Goal: Task Accomplishment & Management: Complete application form

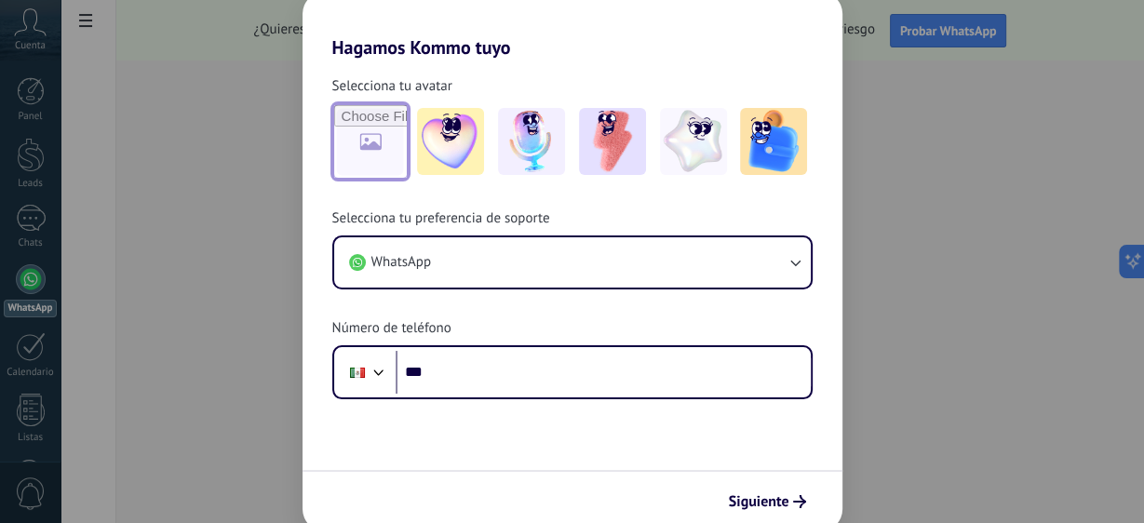
click at [364, 130] on input "file" at bounding box center [370, 141] width 73 height 73
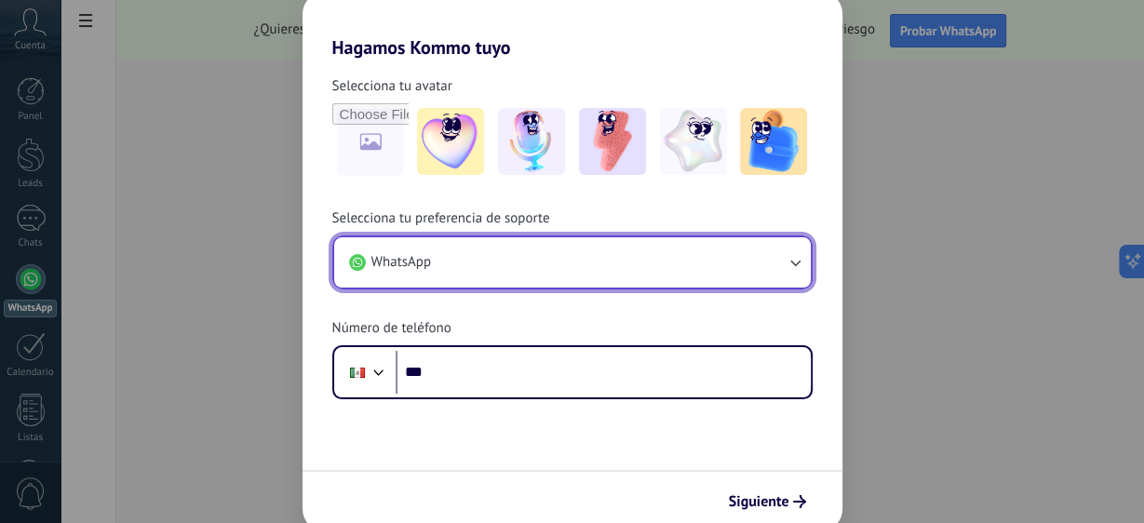
click at [531, 250] on button "WhatsApp" at bounding box center [572, 262] width 477 height 50
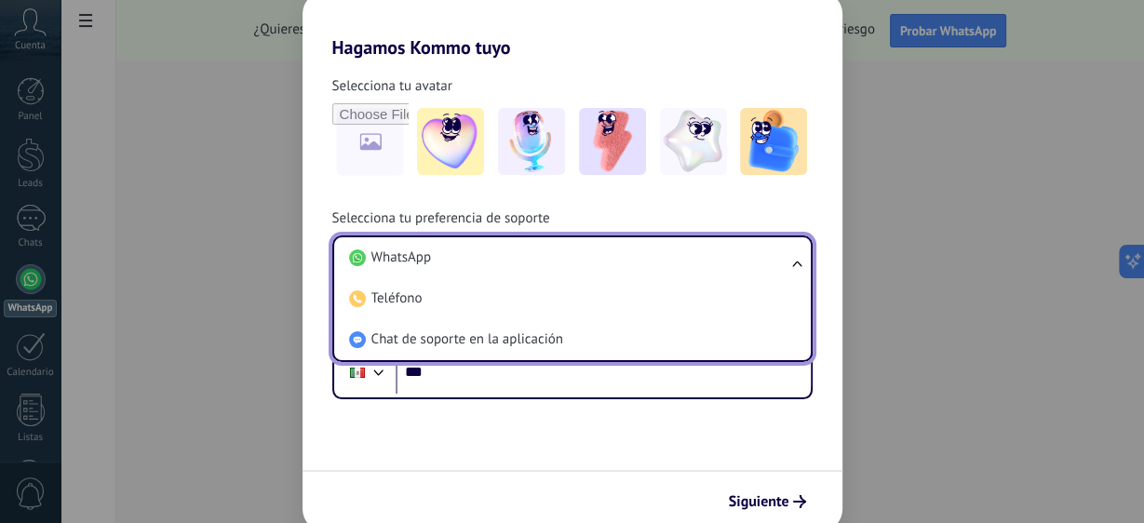
click at [531, 255] on li "WhatsApp" at bounding box center [569, 257] width 454 height 41
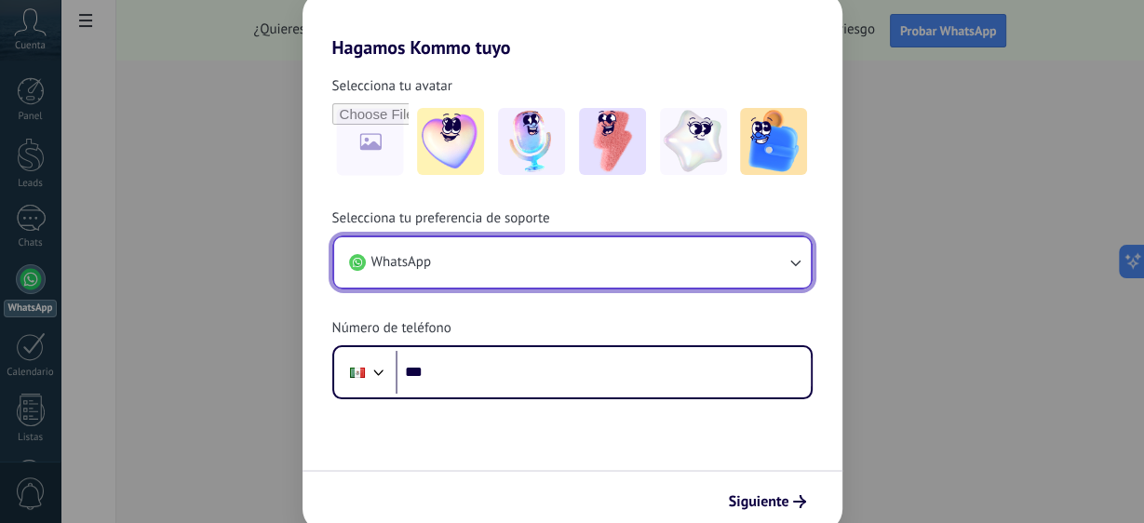
click at [526, 242] on button "WhatsApp" at bounding box center [572, 262] width 477 height 50
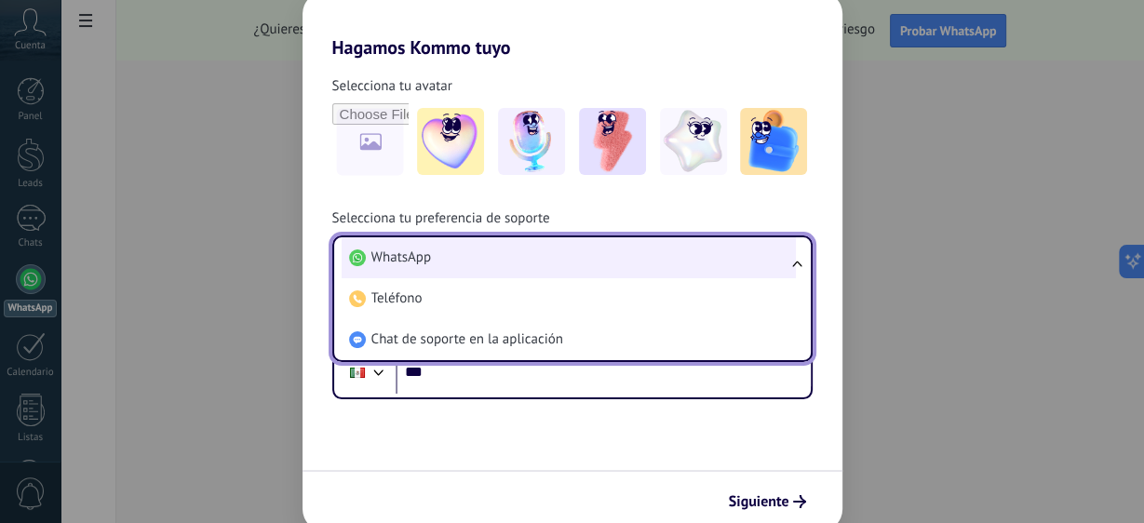
click at [622, 266] on li "WhatsApp" at bounding box center [569, 257] width 454 height 41
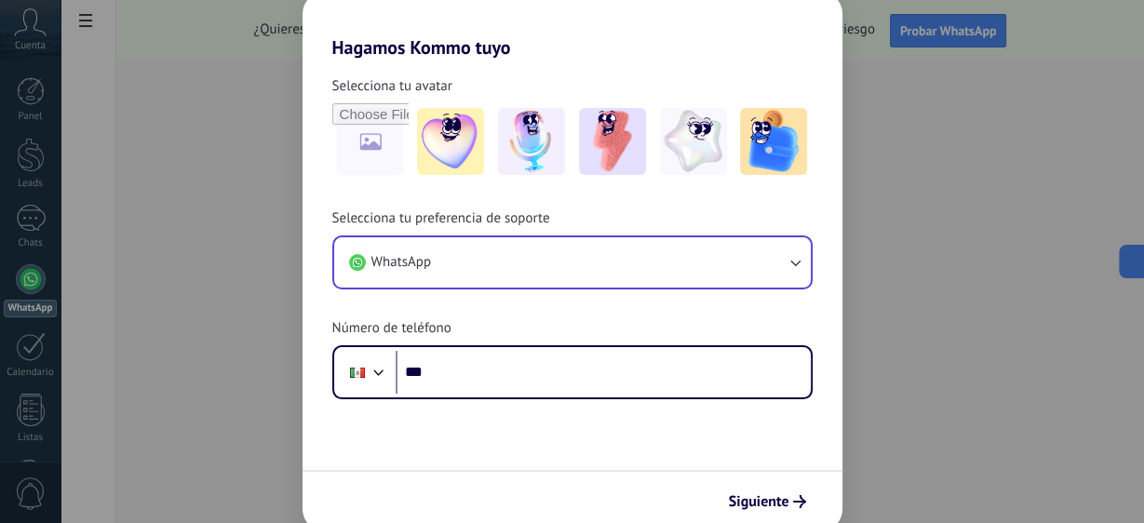
click at [522, 320] on div "Selecciona tu preferencia de soporte WhatsApp Número de teléfono Phone ***" at bounding box center [573, 304] width 540 height 190
click at [774, 485] on div "Siguiente" at bounding box center [573, 500] width 540 height 61
click at [528, 162] on img at bounding box center [531, 141] width 67 height 67
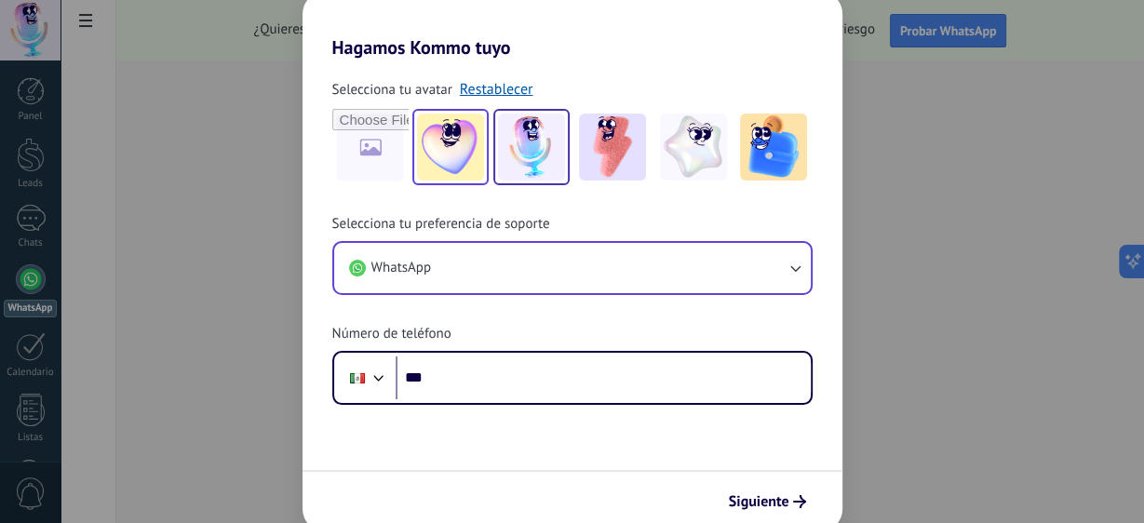
click at [438, 145] on img at bounding box center [450, 147] width 67 height 67
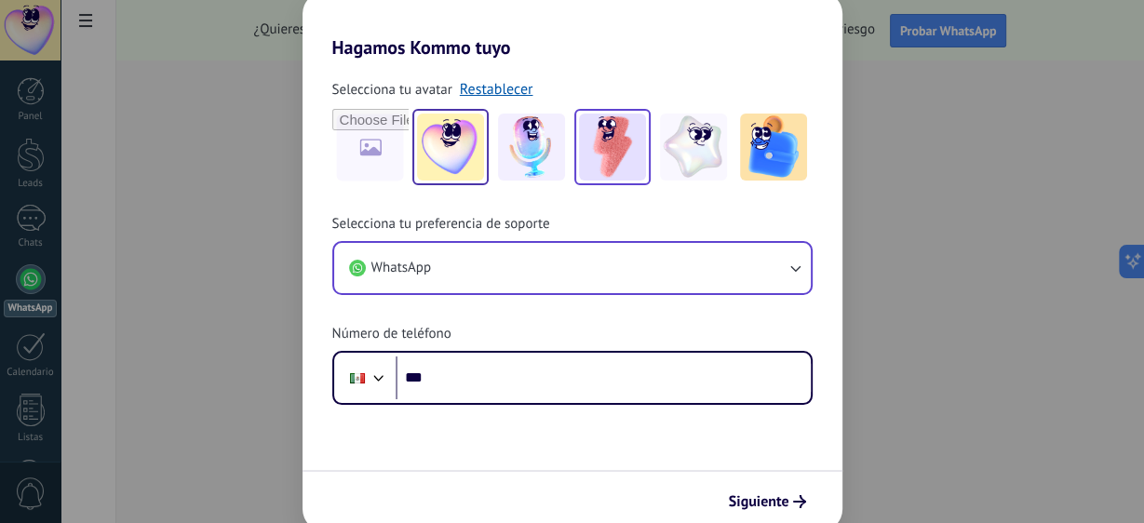
click at [630, 179] on img at bounding box center [612, 147] width 67 height 67
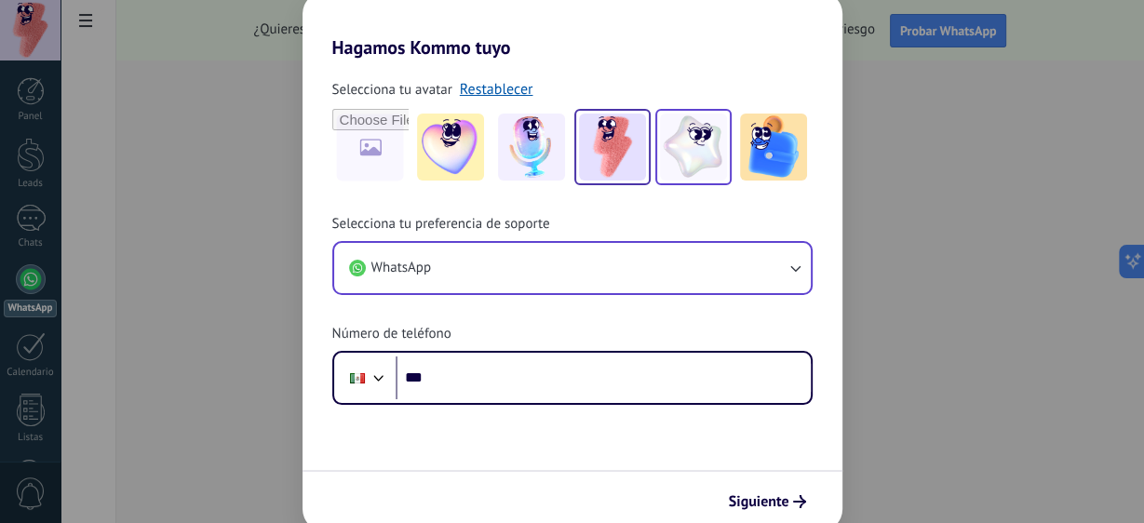
click at [692, 170] on img at bounding box center [693, 147] width 67 height 67
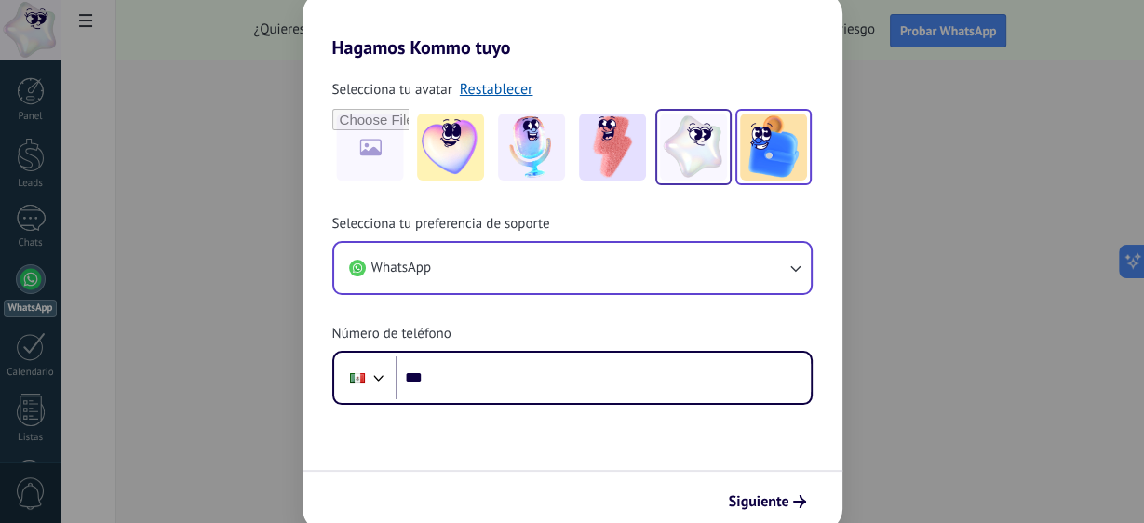
click at [760, 160] on img at bounding box center [773, 147] width 67 height 67
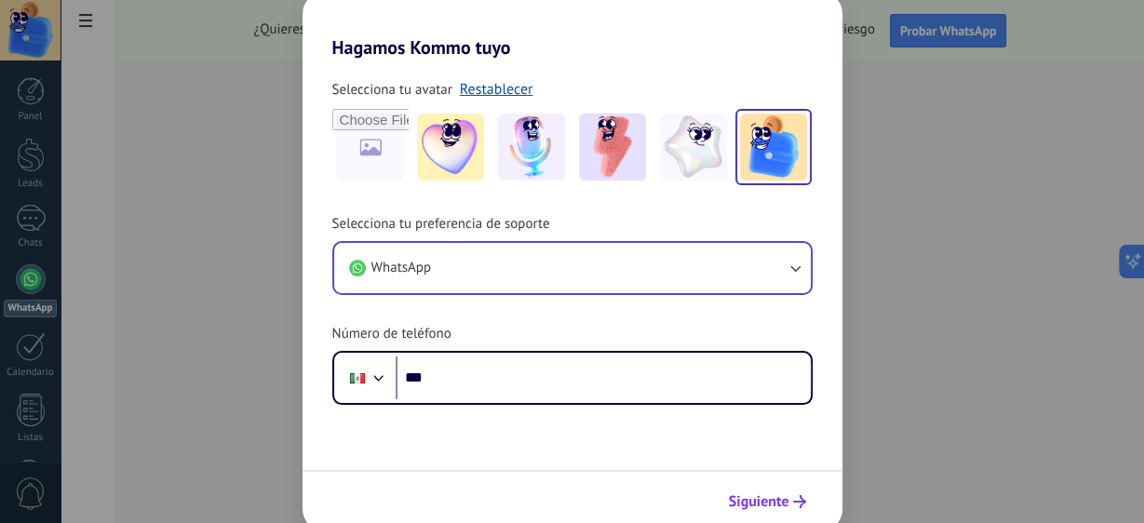
click at [751, 510] on button "Siguiente" at bounding box center [767, 502] width 94 height 32
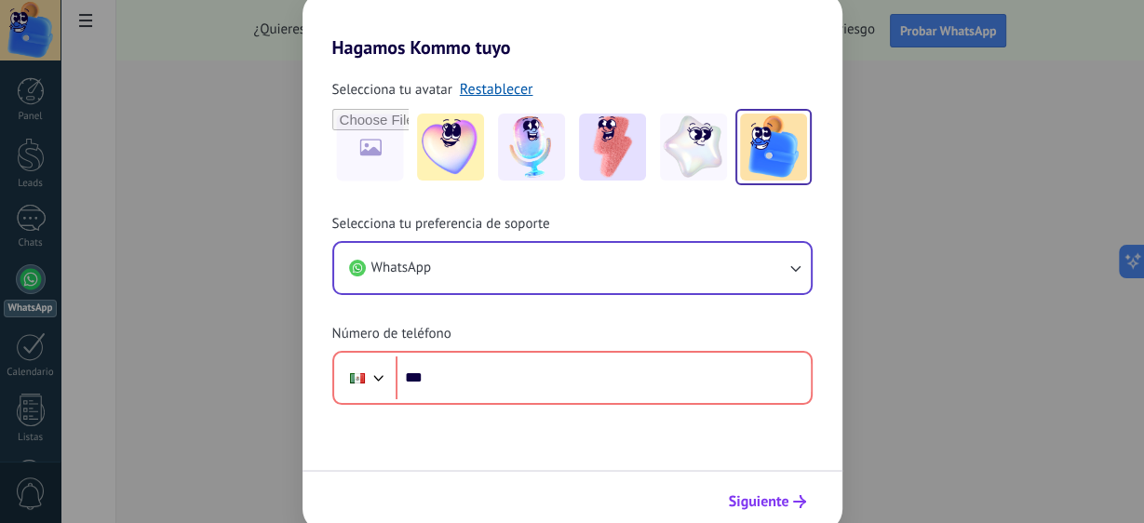
click at [750, 507] on span "Siguiente" at bounding box center [759, 501] width 61 height 13
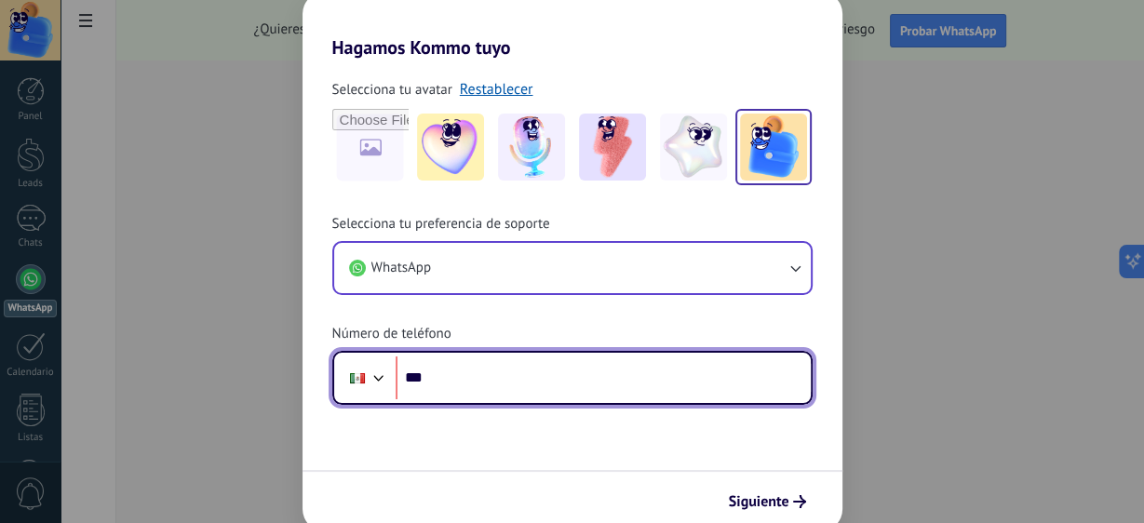
click at [451, 370] on input "***" at bounding box center [603, 378] width 415 height 43
click at [471, 390] on input "***" at bounding box center [603, 378] width 415 height 43
type input "**********"
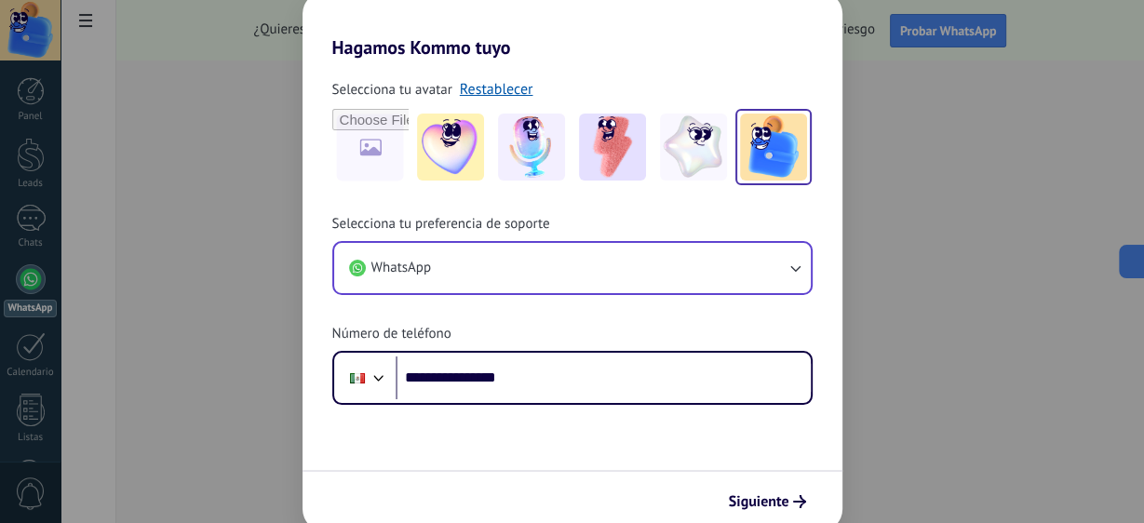
click at [781, 497] on span "Siguiente" at bounding box center [759, 501] width 61 height 13
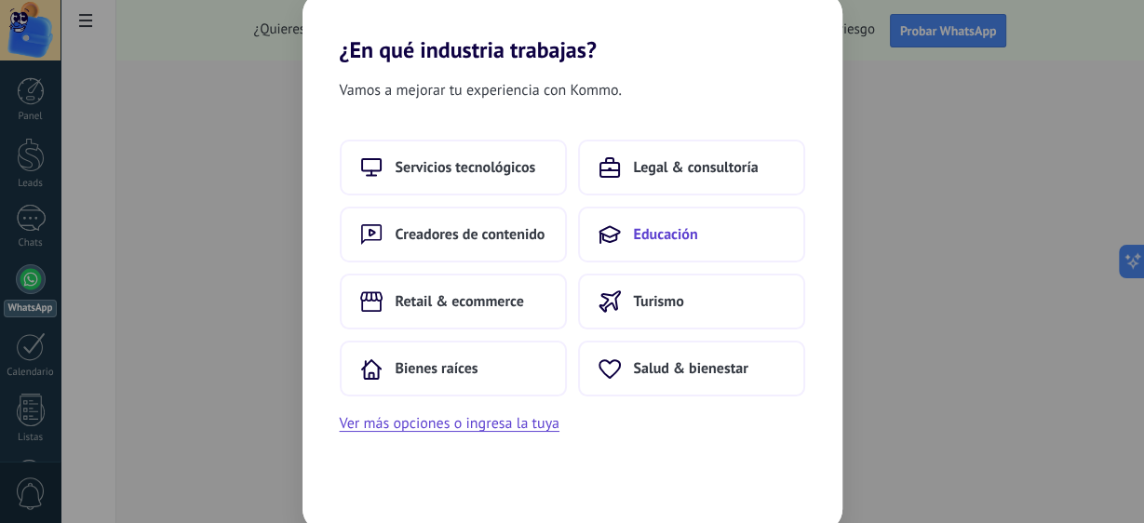
click at [683, 249] on button "Educación" at bounding box center [691, 235] width 227 height 56
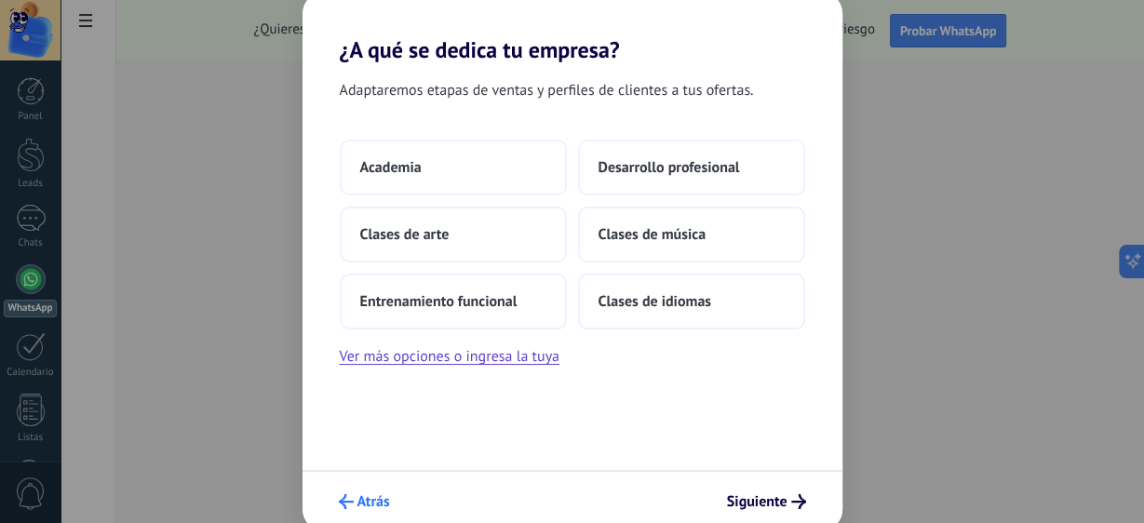
click at [354, 501] on span "Atrás" at bounding box center [364, 501] width 51 height 15
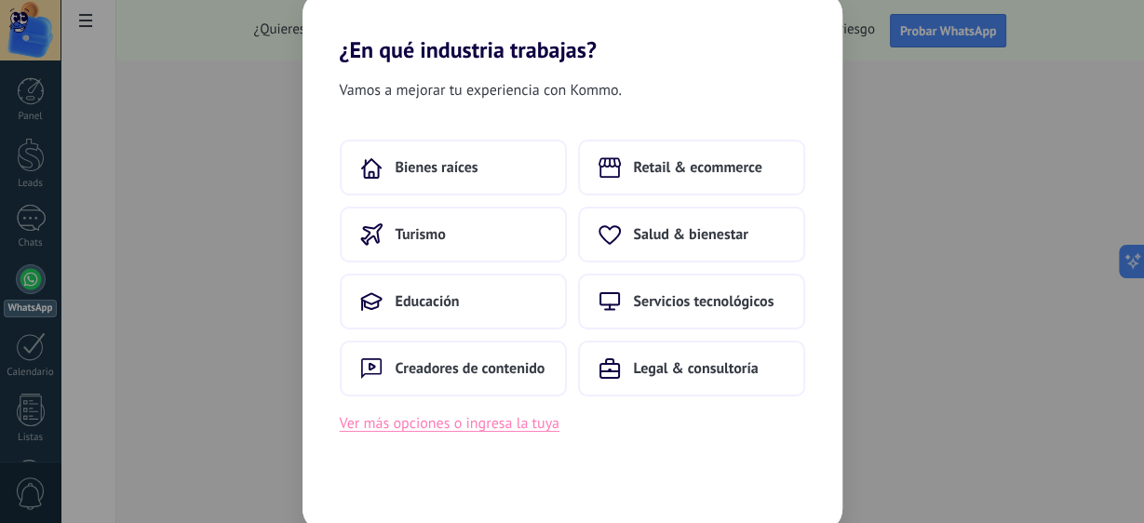
click at [435, 418] on button "Ver más opciones o ingresa la tuya" at bounding box center [450, 423] width 220 height 24
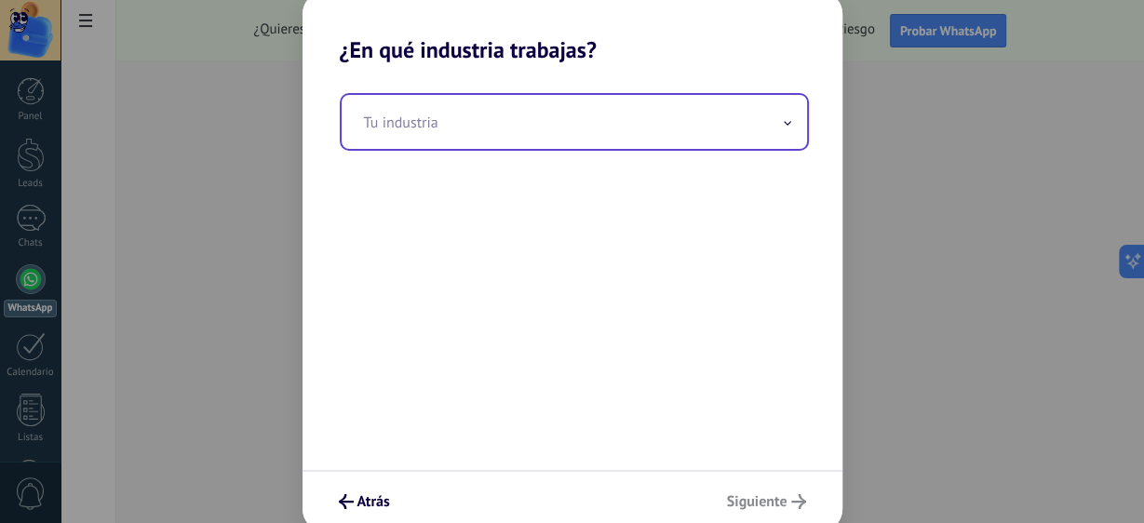
click at [444, 120] on input "text" at bounding box center [574, 122] width 465 height 54
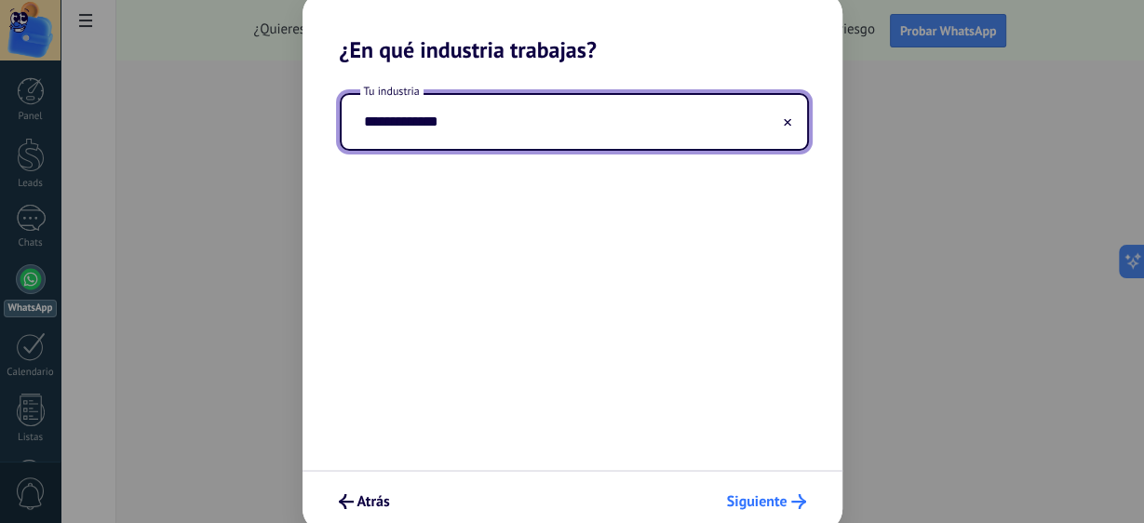
type input "**********"
click at [771, 490] on button "Siguiente" at bounding box center [767, 502] width 96 height 32
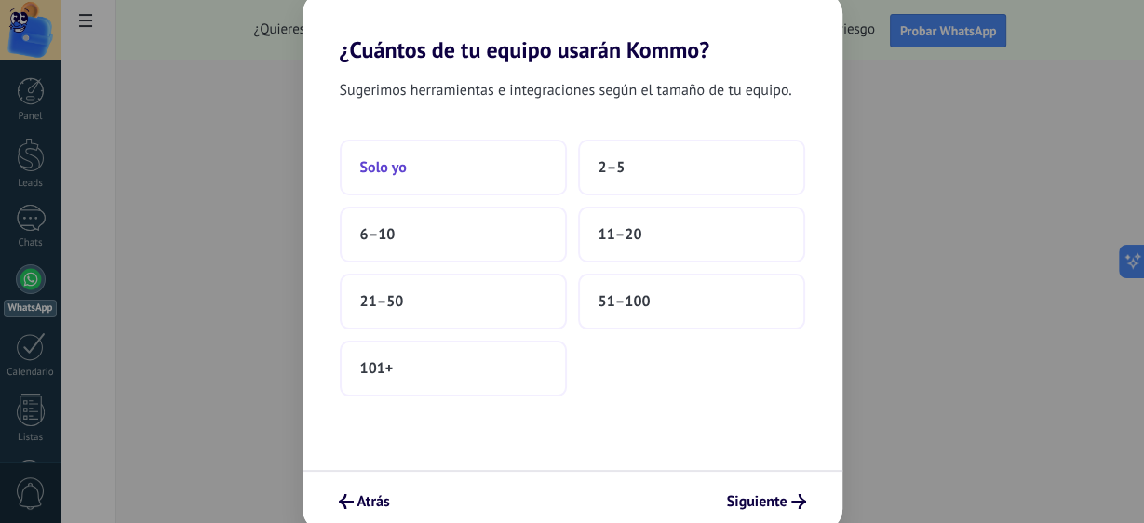
click at [480, 180] on button "Solo yo" at bounding box center [453, 168] width 227 height 56
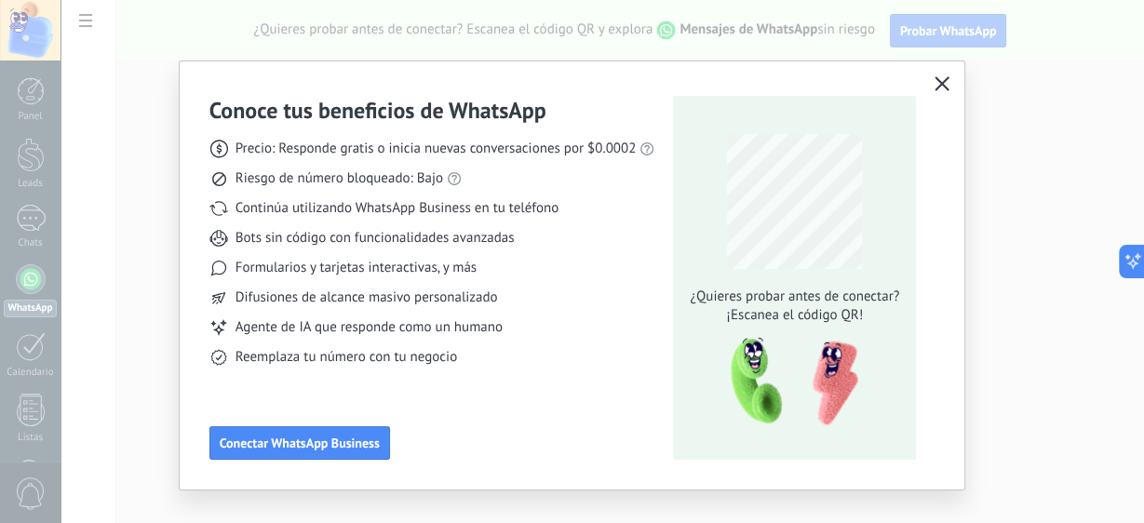
scroll to position [26, 0]
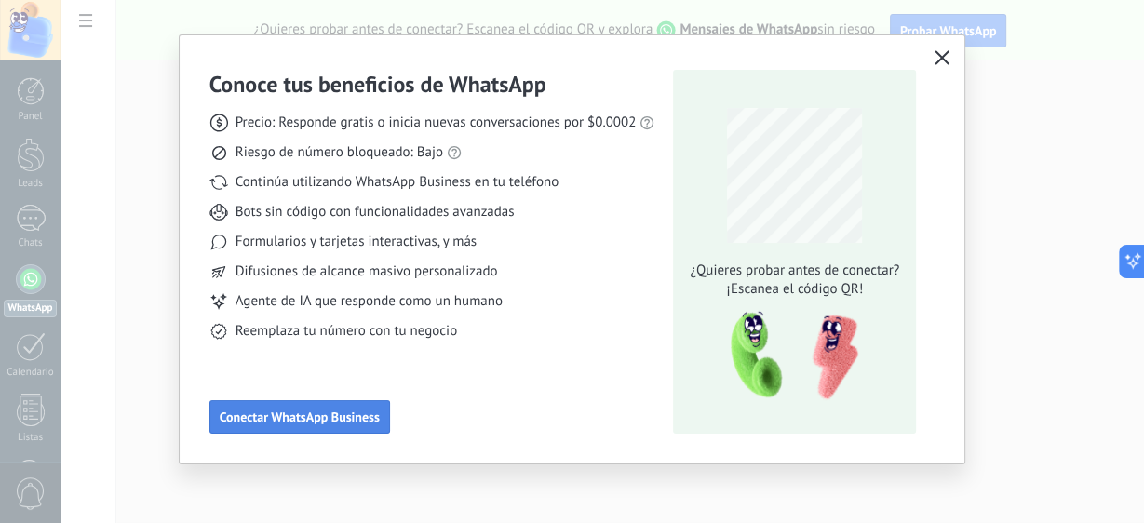
click at [317, 418] on span "Conectar WhatsApp Business" at bounding box center [300, 417] width 160 height 13
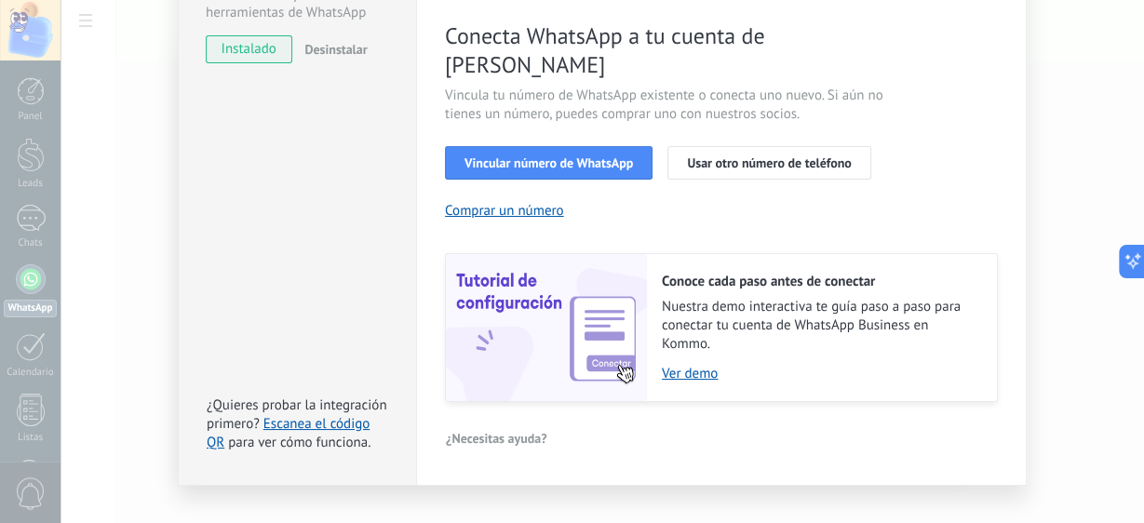
scroll to position [302, 0]
click at [699, 364] on link "Ver demo" at bounding box center [820, 373] width 316 height 18
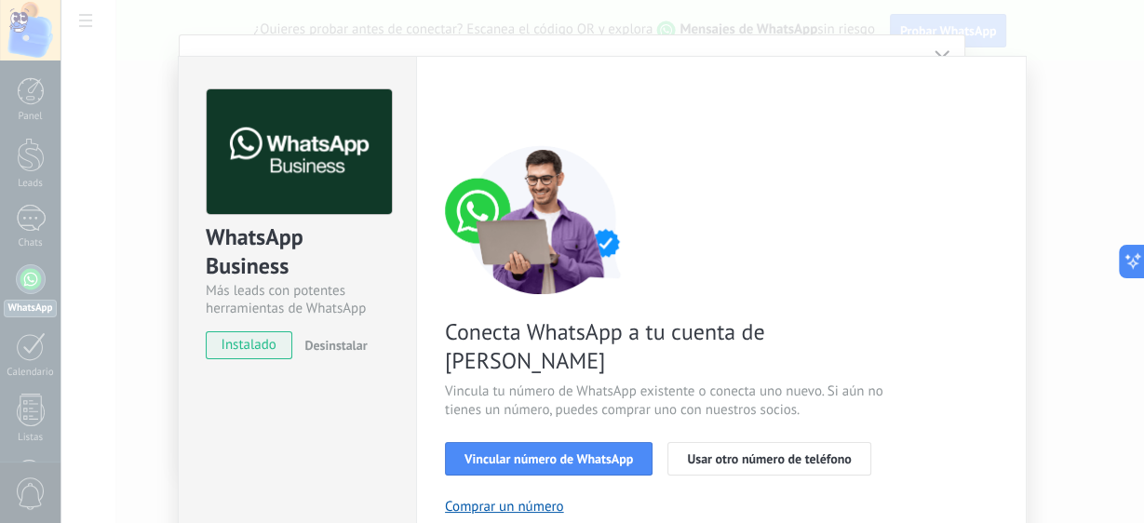
scroll to position [0, 0]
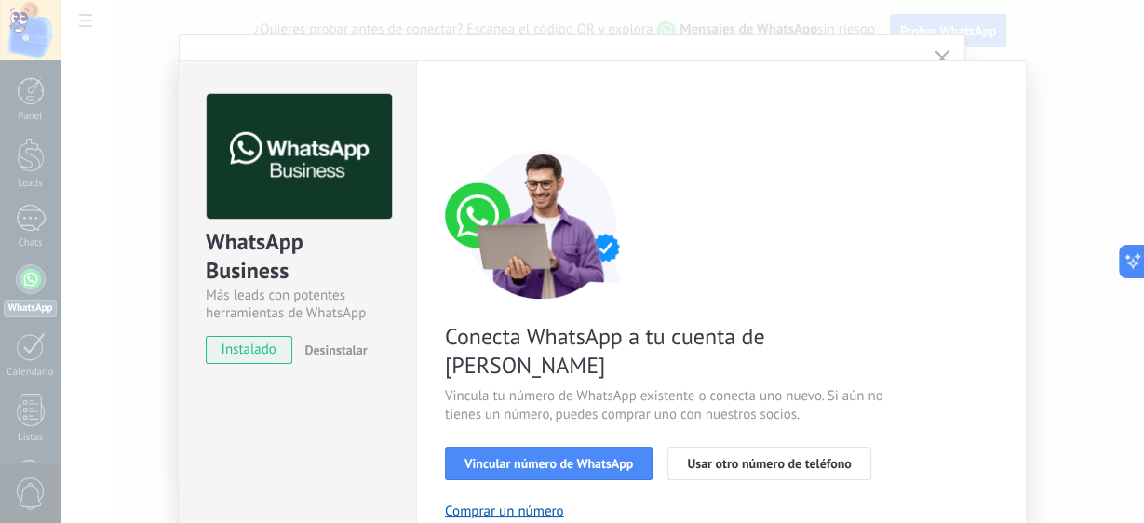
click at [256, 344] on span "instalado" at bounding box center [249, 350] width 85 height 28
click at [286, 376] on div "WhatsApp Business Más leads con potentes herramientas de WhatsApp instalado Des…" at bounding box center [297, 219] width 237 height 317
click at [127, 363] on div "WhatsApp Business Más leads con potentes herramientas de WhatsApp instalado Des…" at bounding box center [603, 261] width 1084 height 523
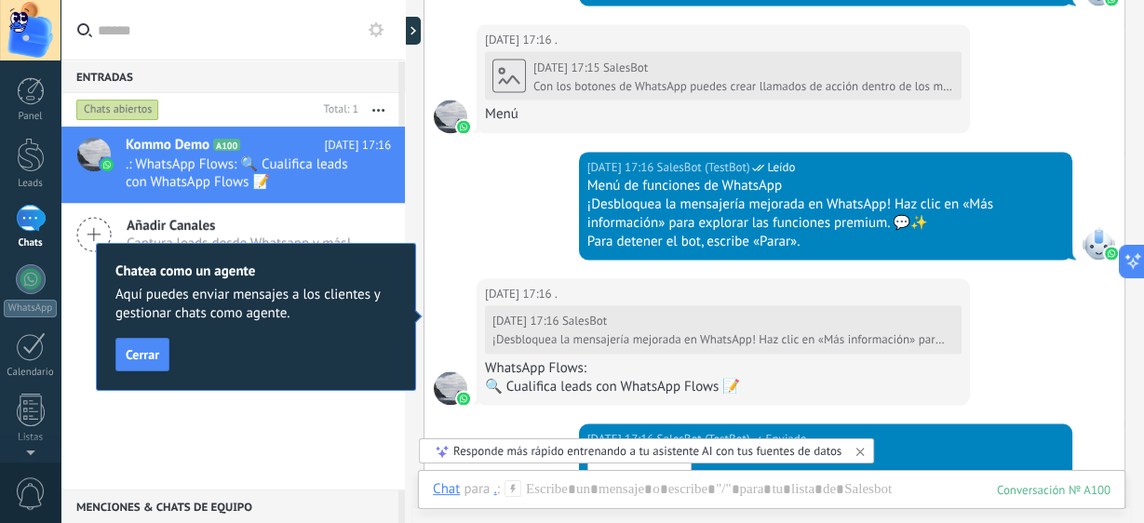
scroll to position [2675, 0]
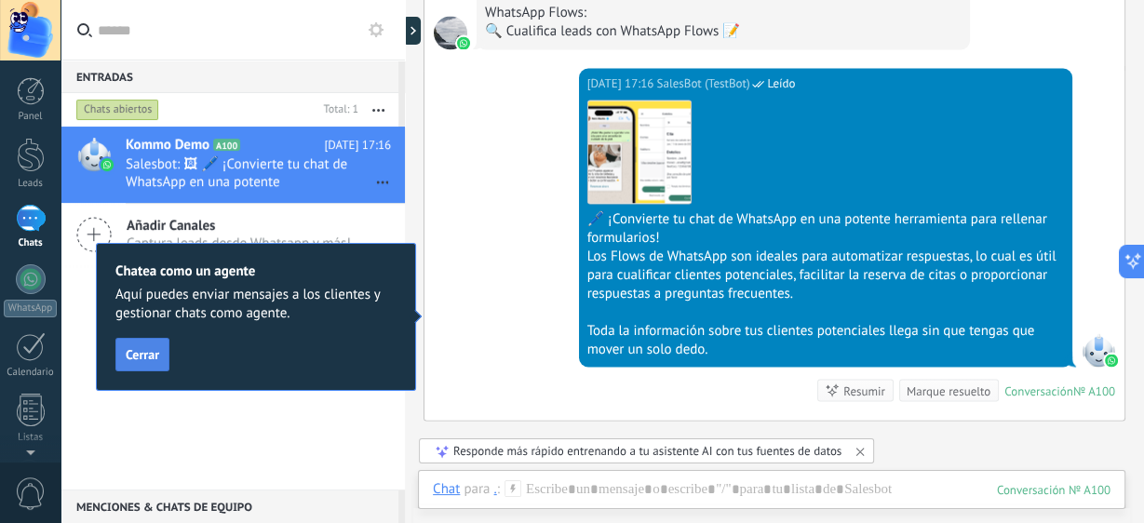
click at [141, 348] on span "Cerrar" at bounding box center [143, 354] width 34 height 13
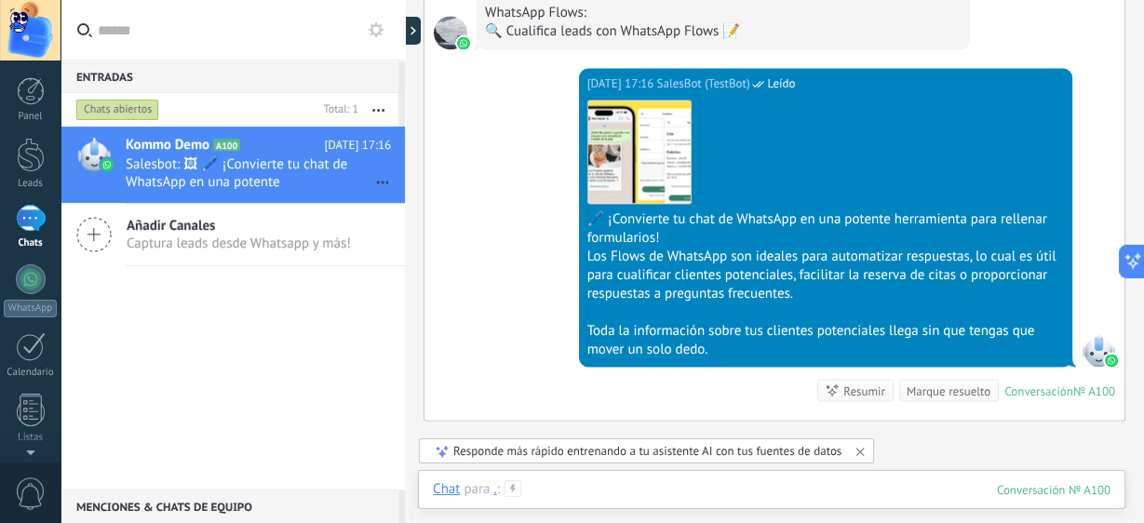
click at [541, 491] on div at bounding box center [772, 508] width 678 height 56
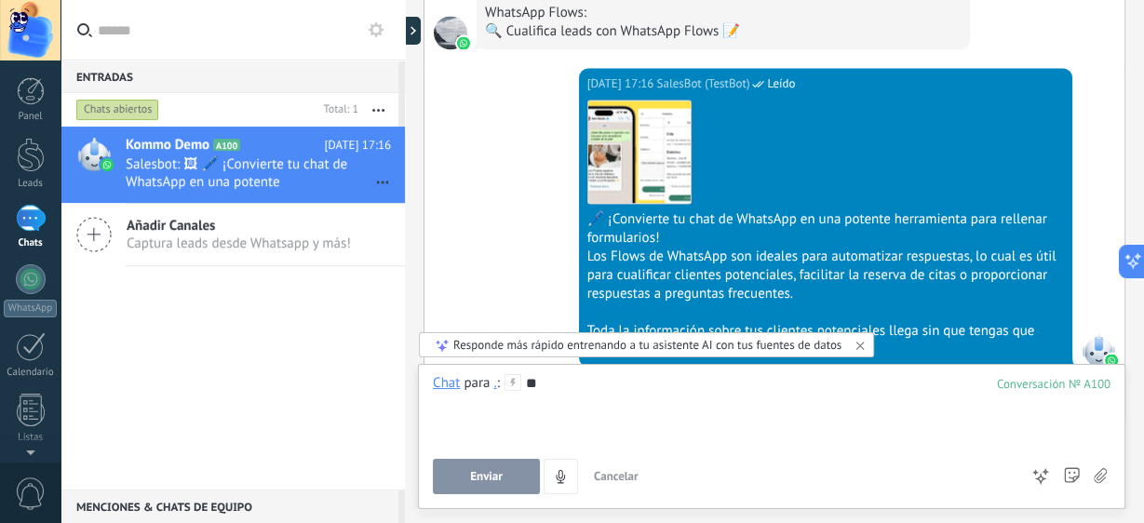
click at [505, 469] on button "Enviar" at bounding box center [486, 476] width 107 height 35
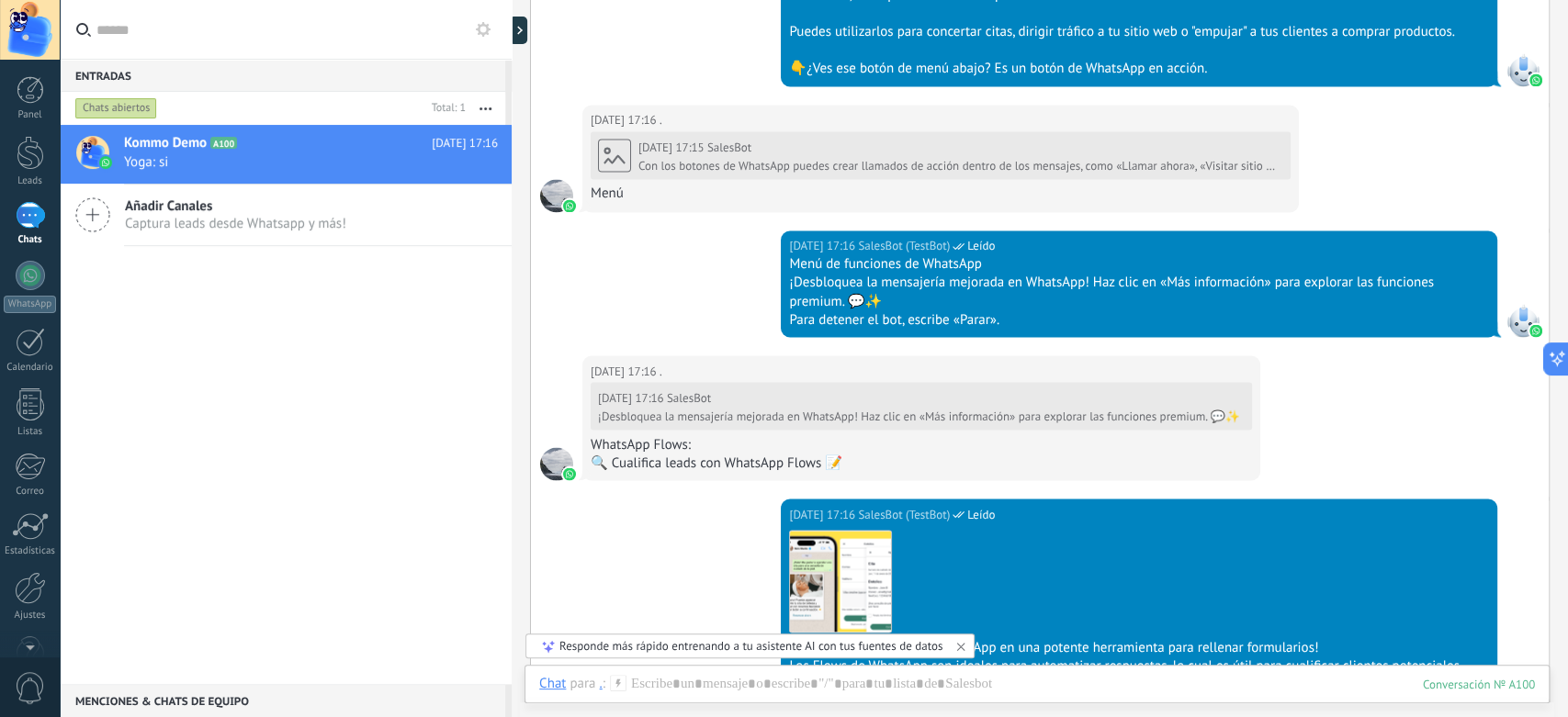
scroll to position [2060, 0]
click at [644, 515] on div at bounding box center [1036, 702] width 996 height 55
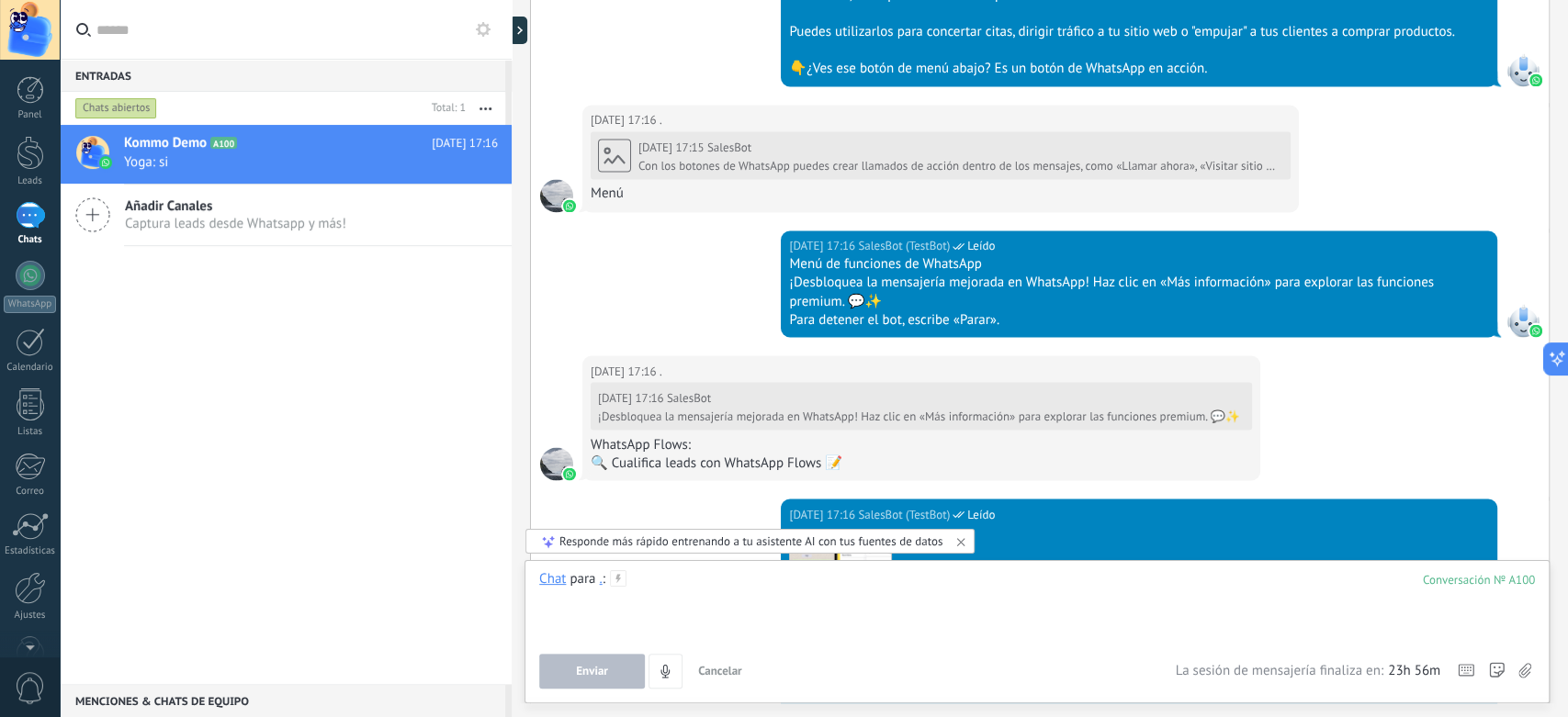
click at [688, 515] on div at bounding box center [1036, 605] width 996 height 70
click at [622, 515] on icon at bounding box center [618, 578] width 17 height 17
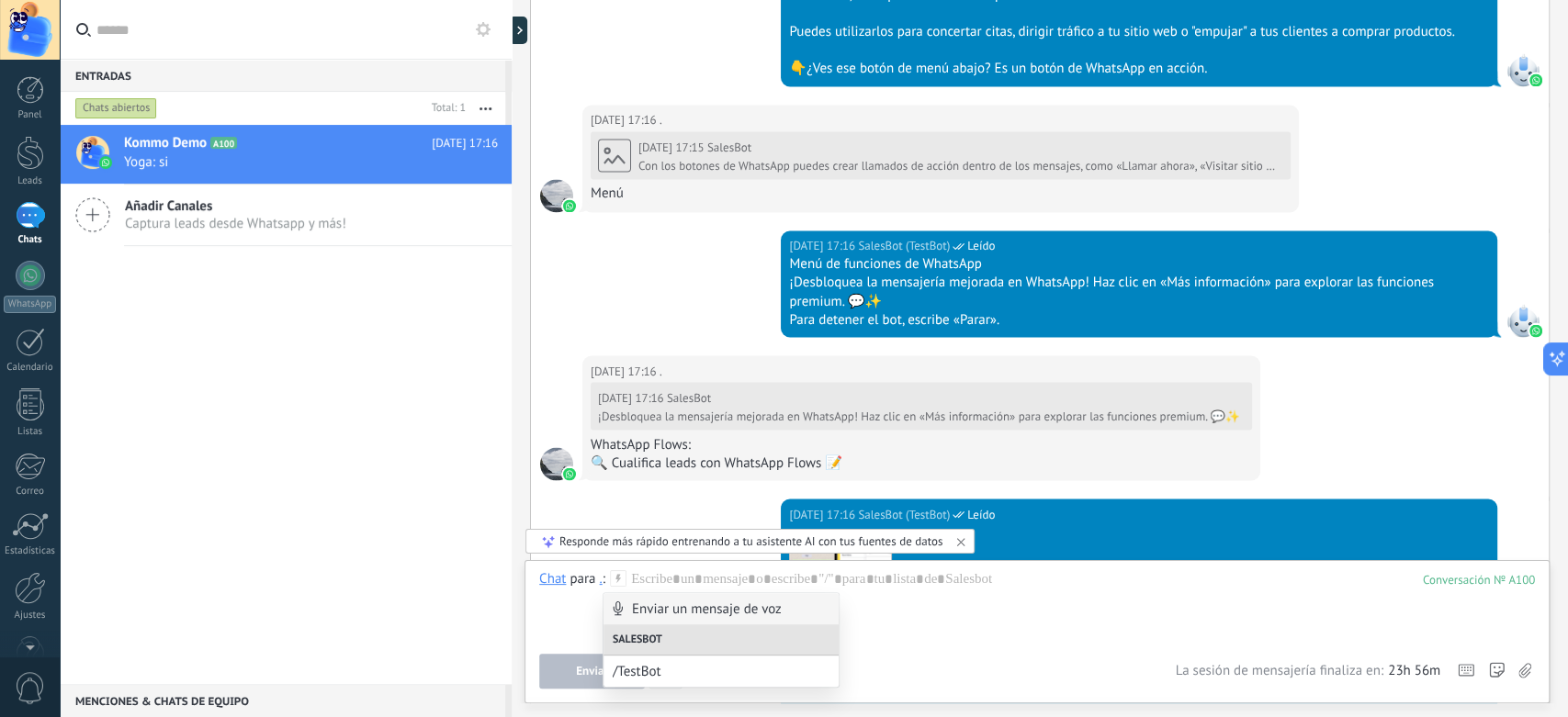
click at [622, 515] on icon at bounding box center [618, 578] width 17 height 17
click at [657, 515] on div at bounding box center [1036, 605] width 996 height 70
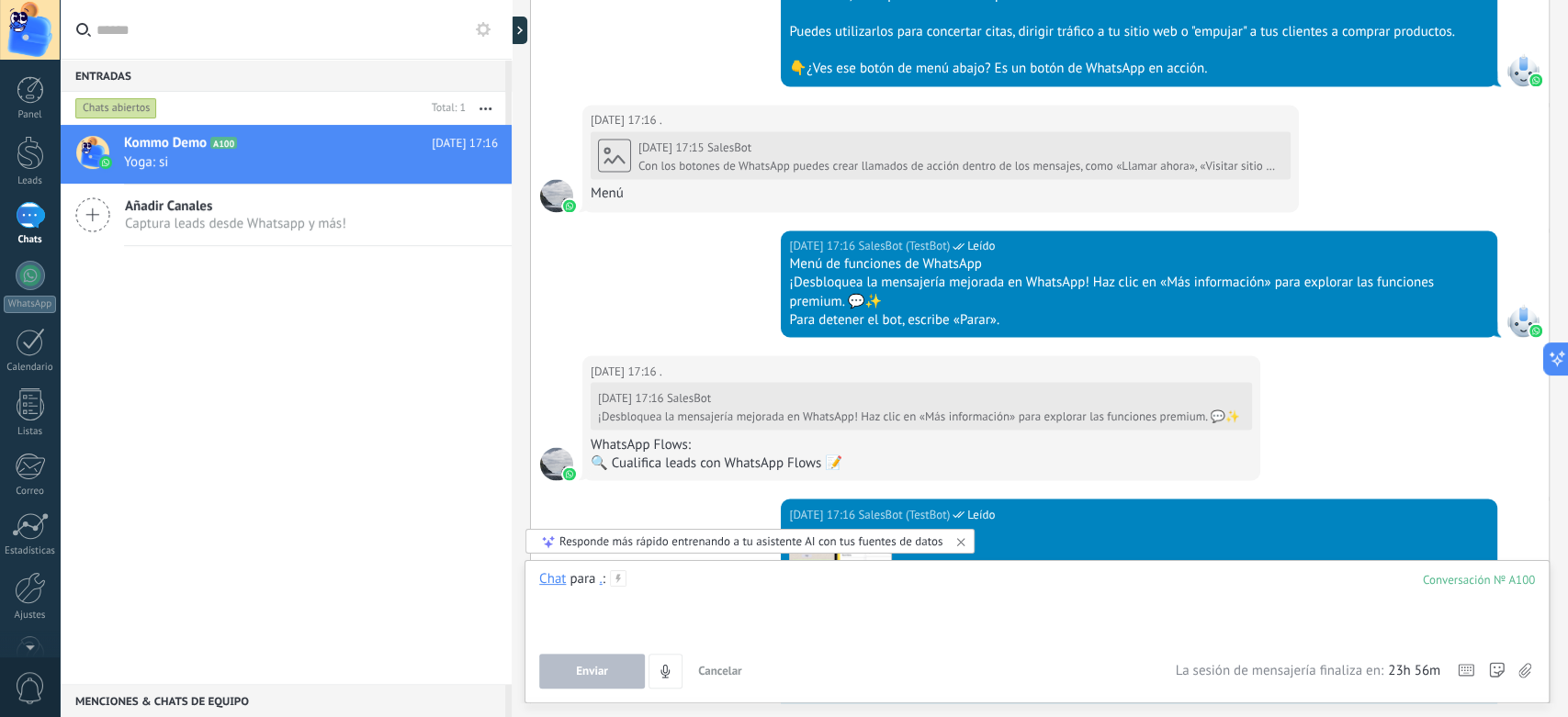
click at [642, 515] on div at bounding box center [1036, 605] width 996 height 70
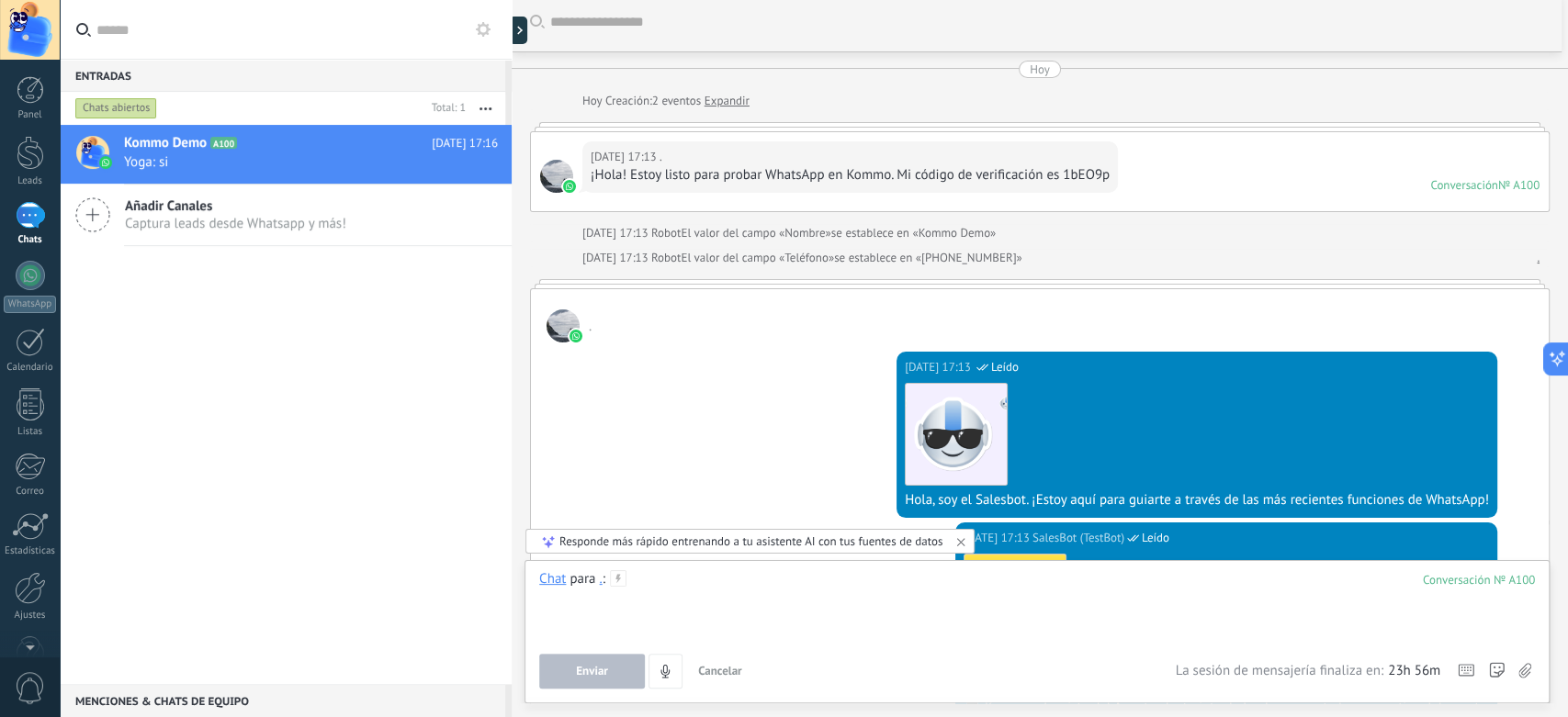
scroll to position [0, 0]
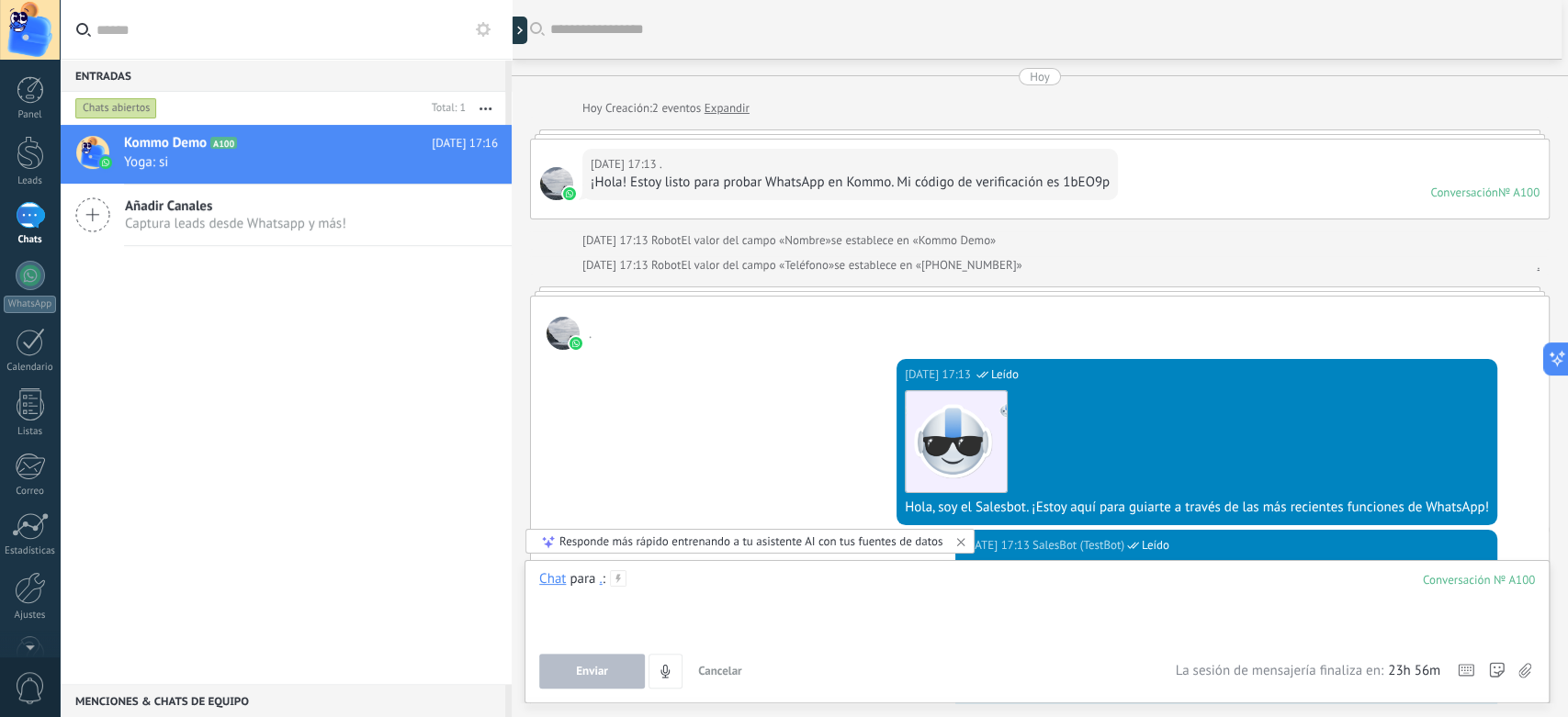
click at [933, 515] on div at bounding box center [1036, 605] width 996 height 70
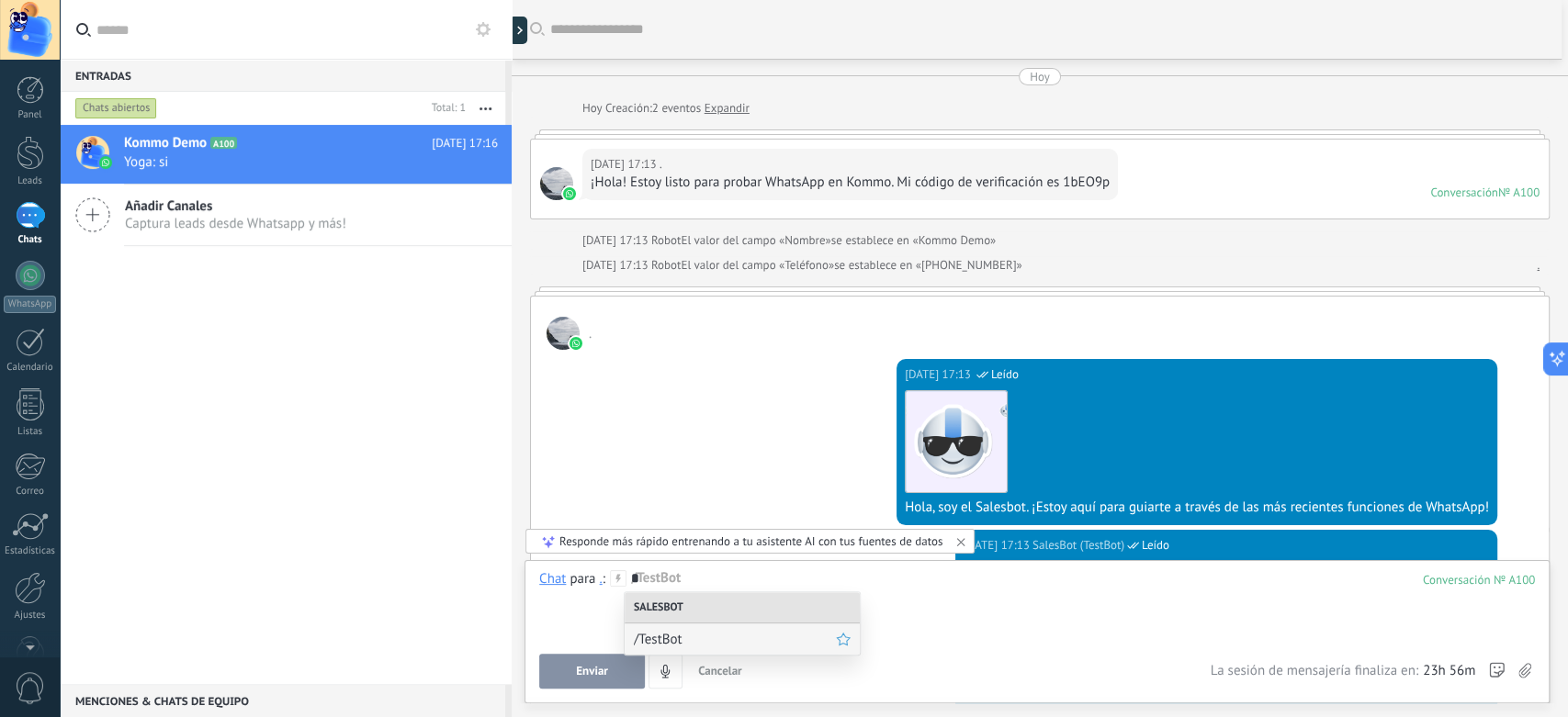
click at [713, 515] on div "/TestBot" at bounding box center [742, 639] width 235 height 32
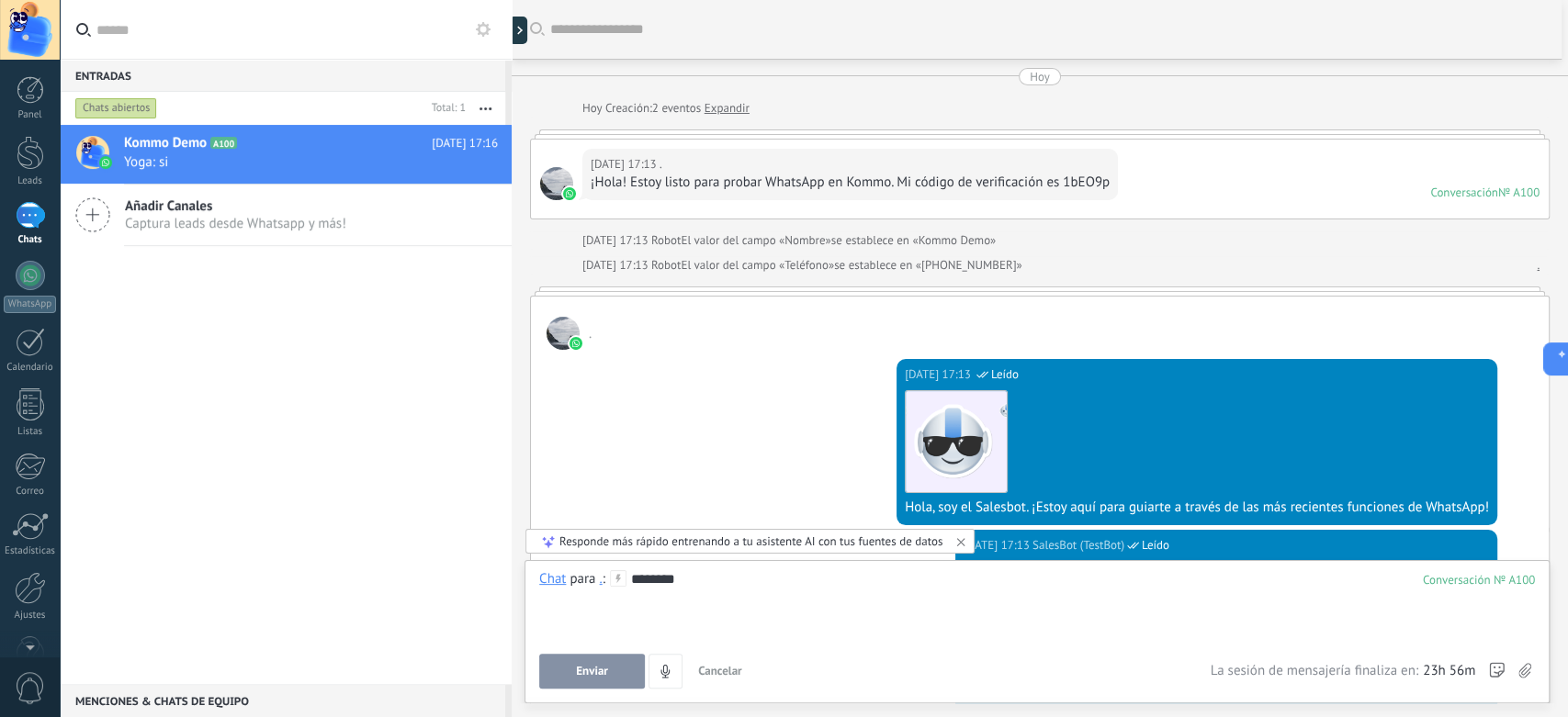
click at [701, 515] on div "********" at bounding box center [1036, 605] width 996 height 70
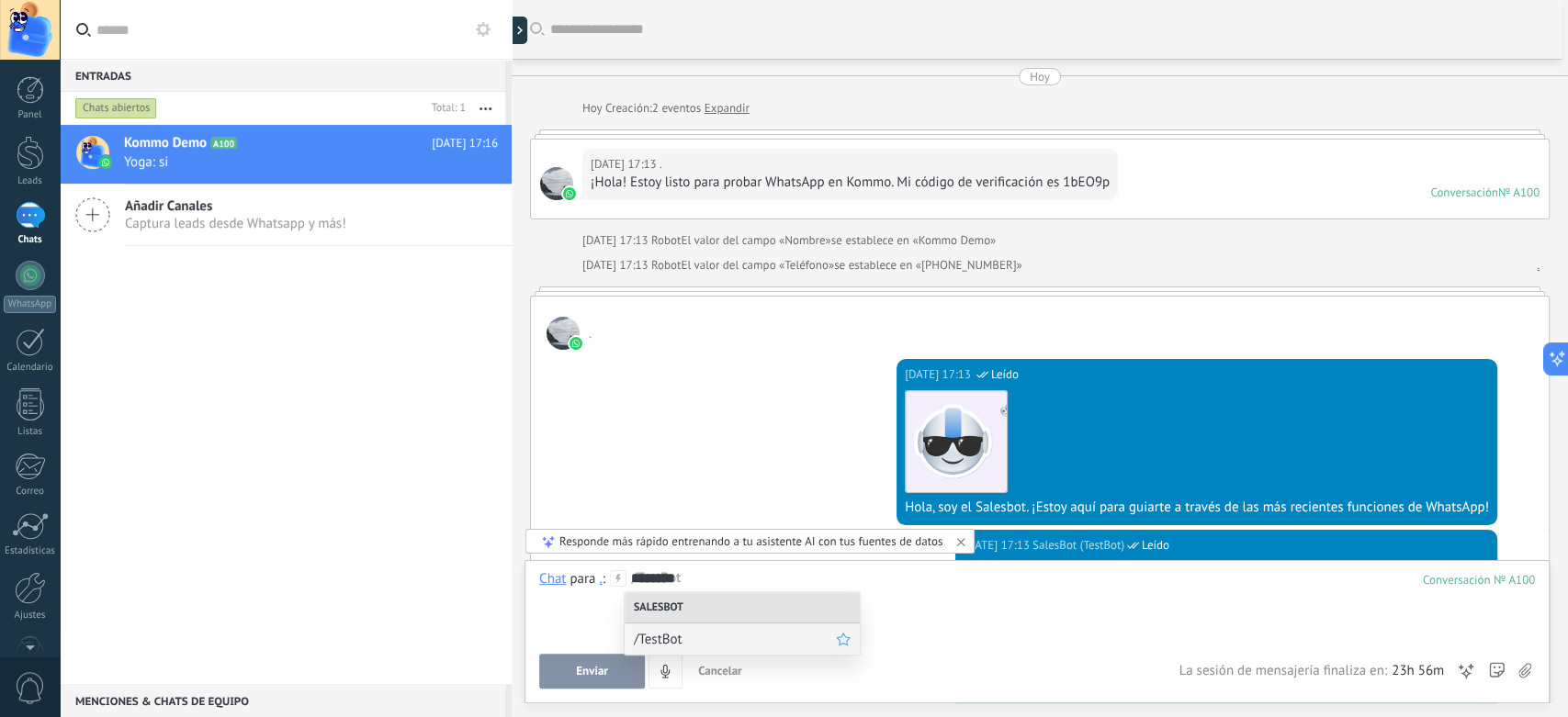
click at [709, 515] on div "/TestBot" at bounding box center [742, 639] width 235 height 32
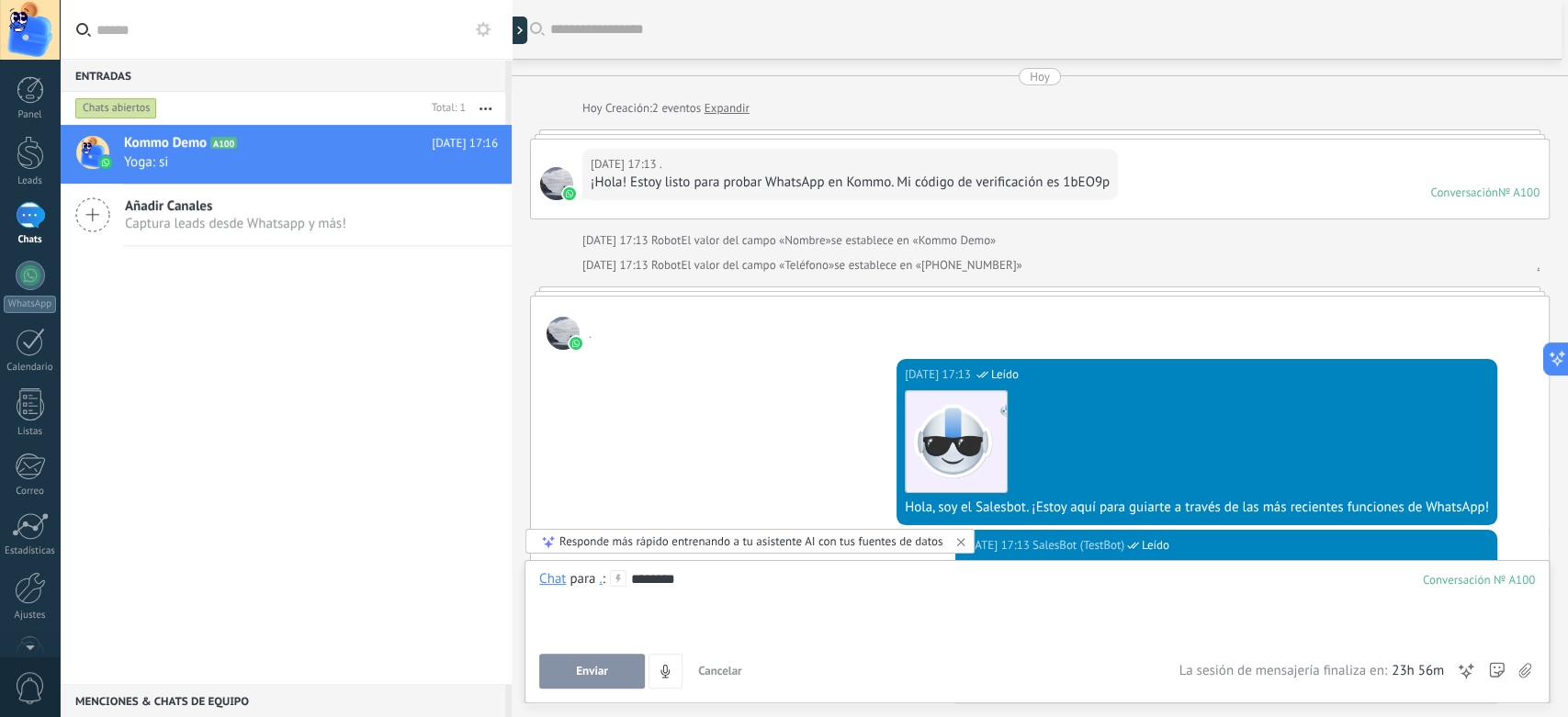
drag, startPoint x: 750, startPoint y: 578, endPoint x: 674, endPoint y: 578, distance: 76.0
click at [679, 515] on div "********" at bounding box center [1036, 605] width 996 height 70
click at [714, 515] on div at bounding box center [1036, 605] width 996 height 70
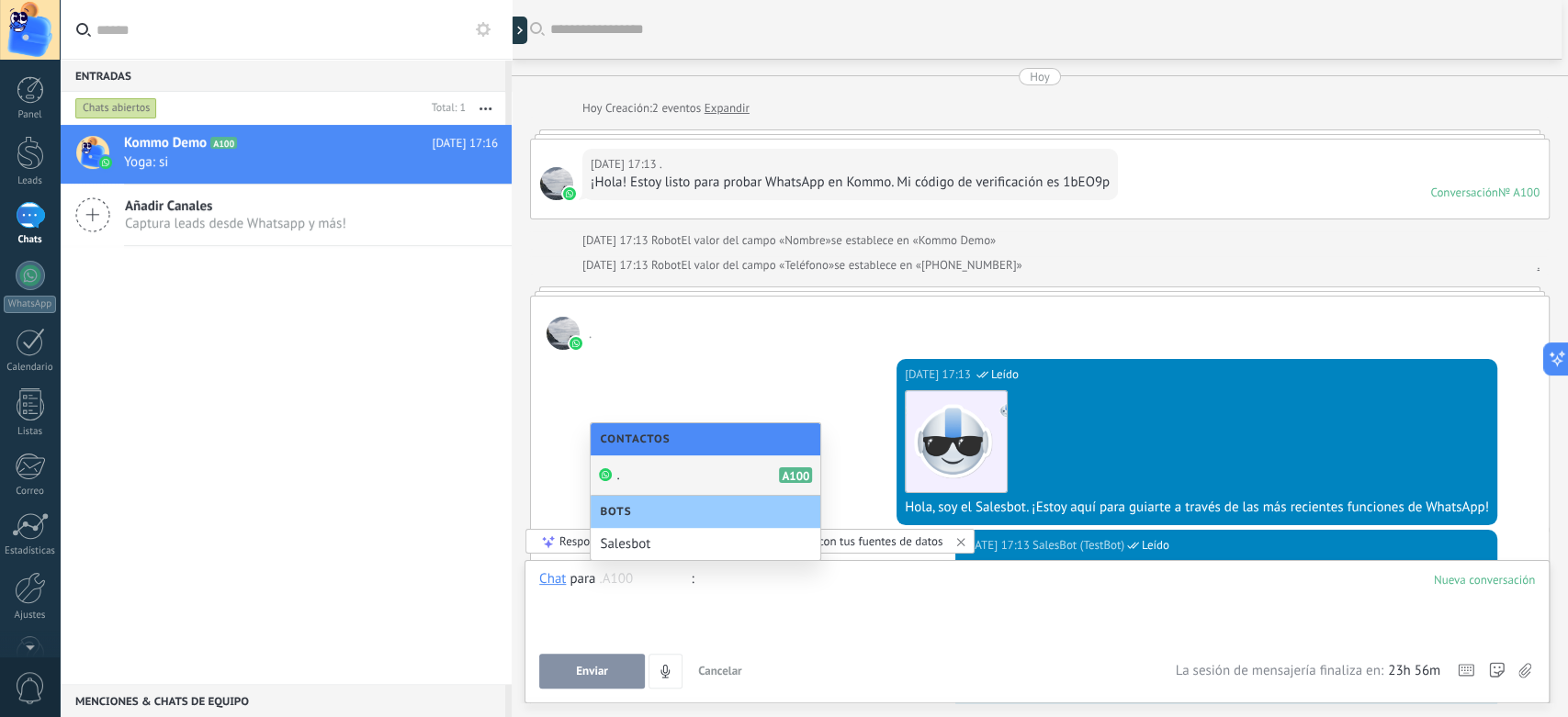
click at [735, 515] on div at bounding box center [1036, 605] width 996 height 70
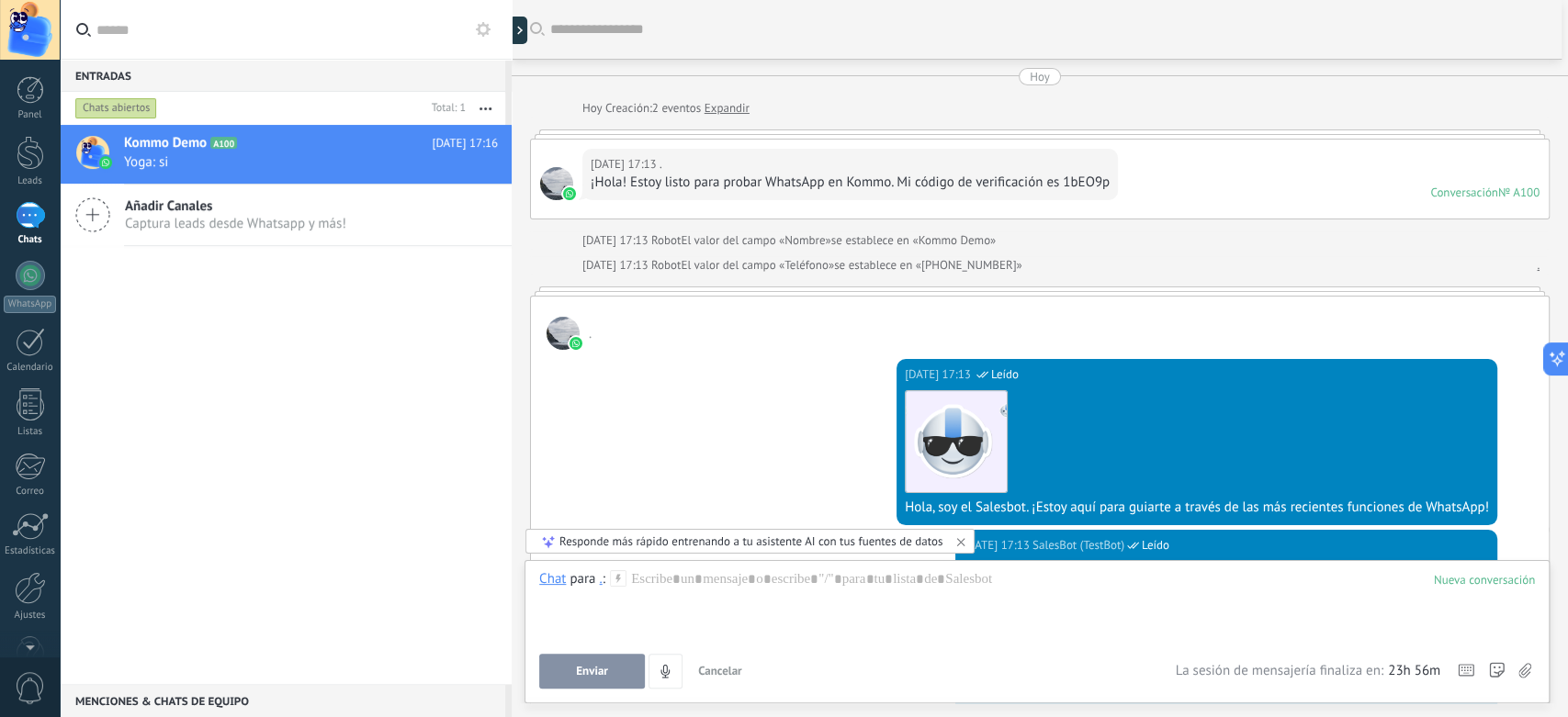
click at [449, 515] on div "Kommo Demo A100 [DATE] 17:16 Yoga: si Añadir Canales Captura leads desde Whatsa…" at bounding box center [286, 404] width 452 height 559
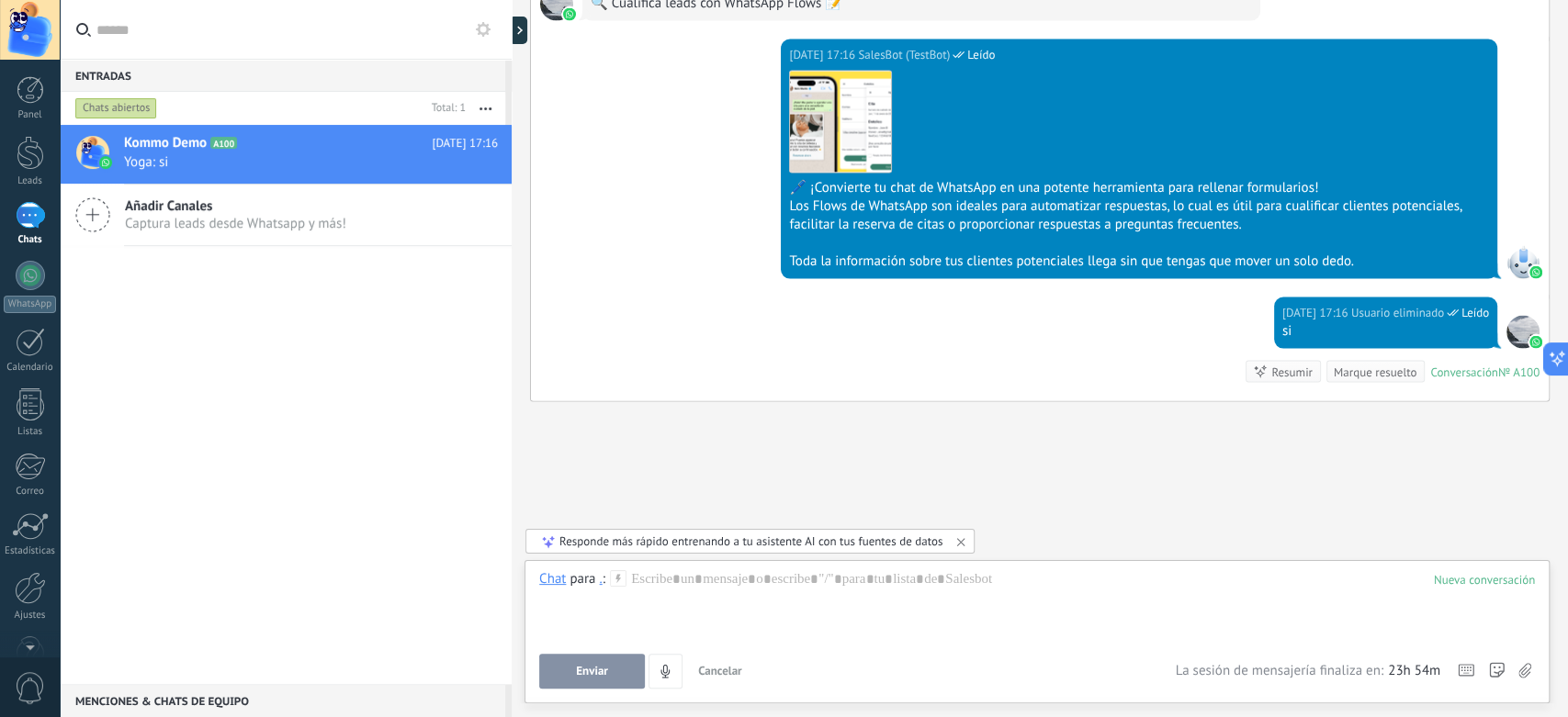
scroll to position [2522, 0]
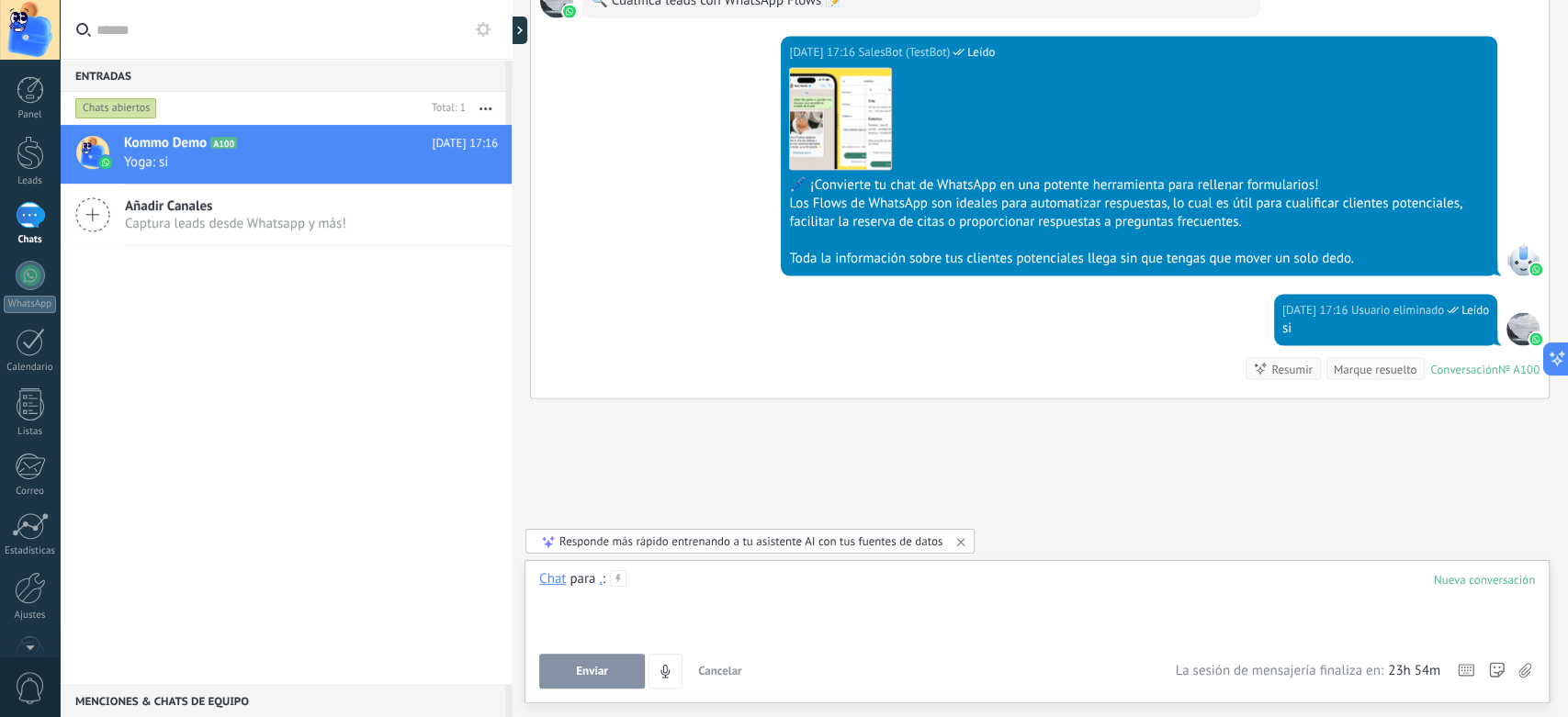
click at [670, 515] on div at bounding box center [1036, 605] width 996 height 70
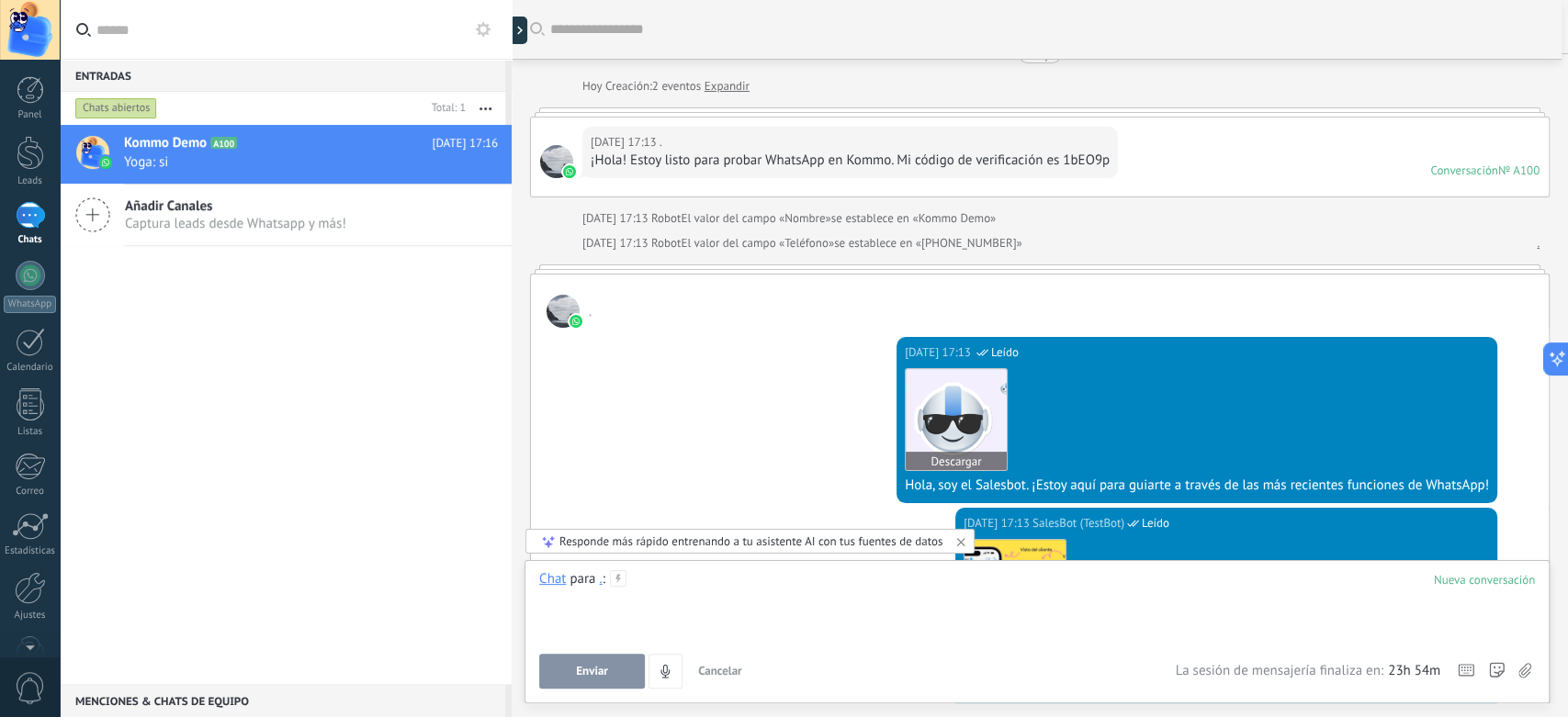
scroll to position [0, 0]
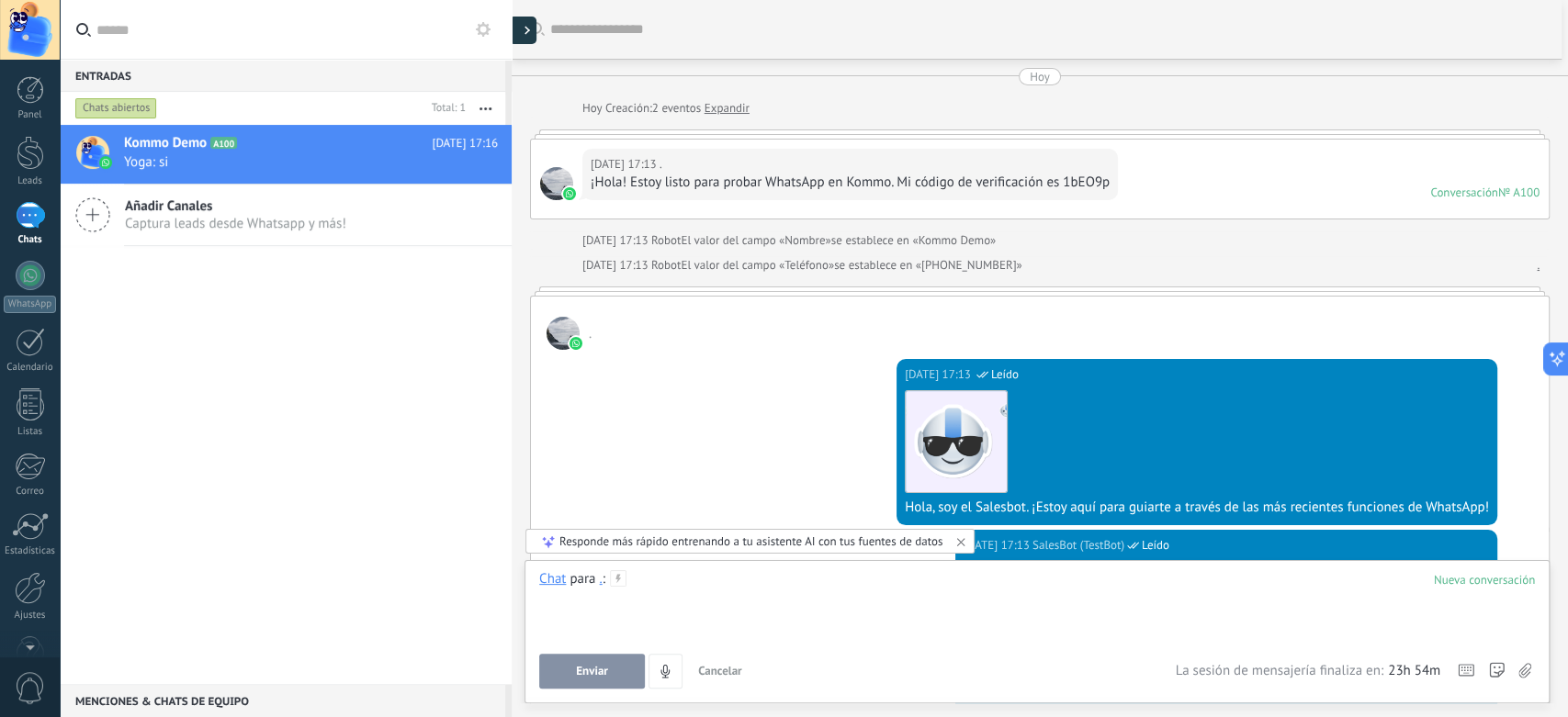
click at [522, 31] on div at bounding box center [523, 31] width 28 height 28
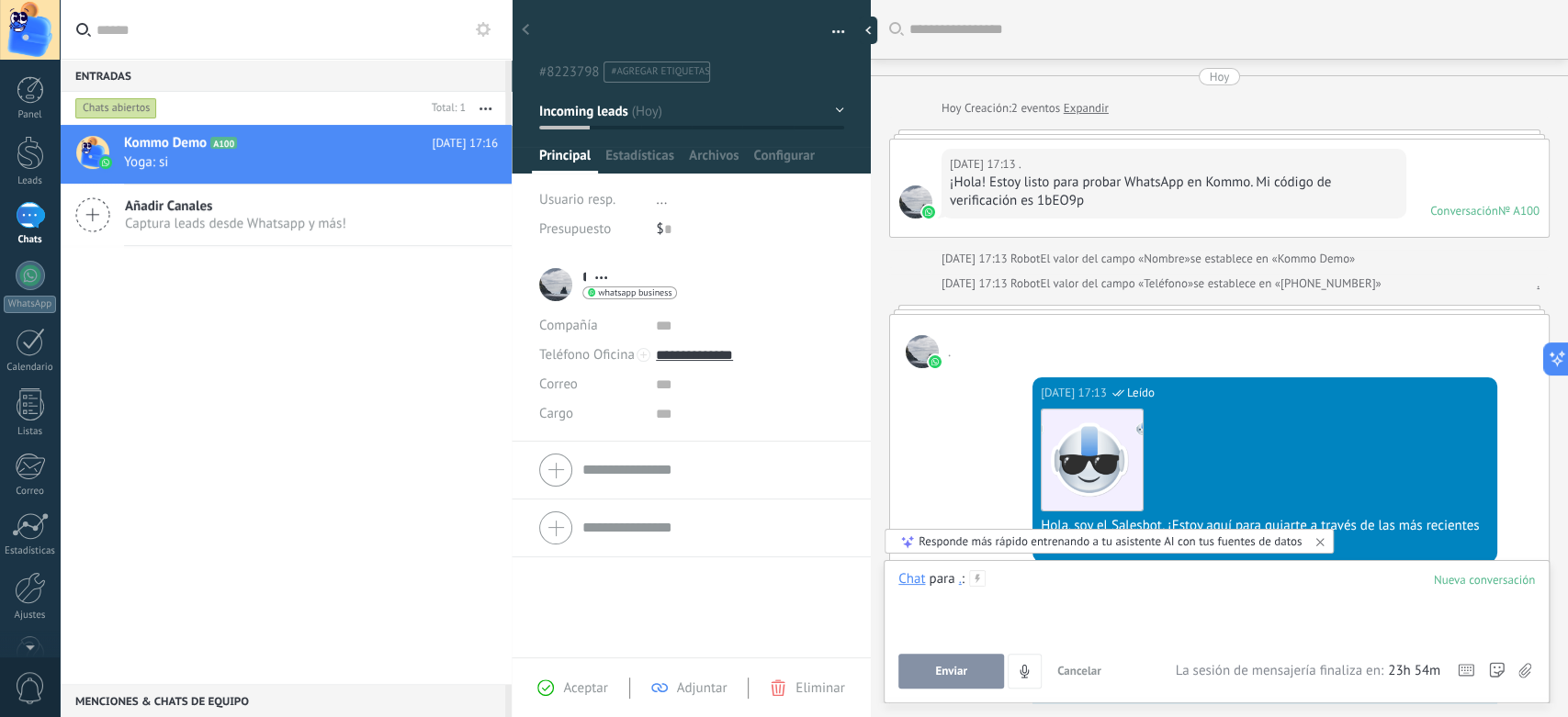
scroll to position [28, 0]
click at [646, 330] on div "Compañía Abrir detalle Editar" at bounding box center [691, 326] width 304 height 30
click at [661, 328] on input "text" at bounding box center [750, 326] width 187 height 30
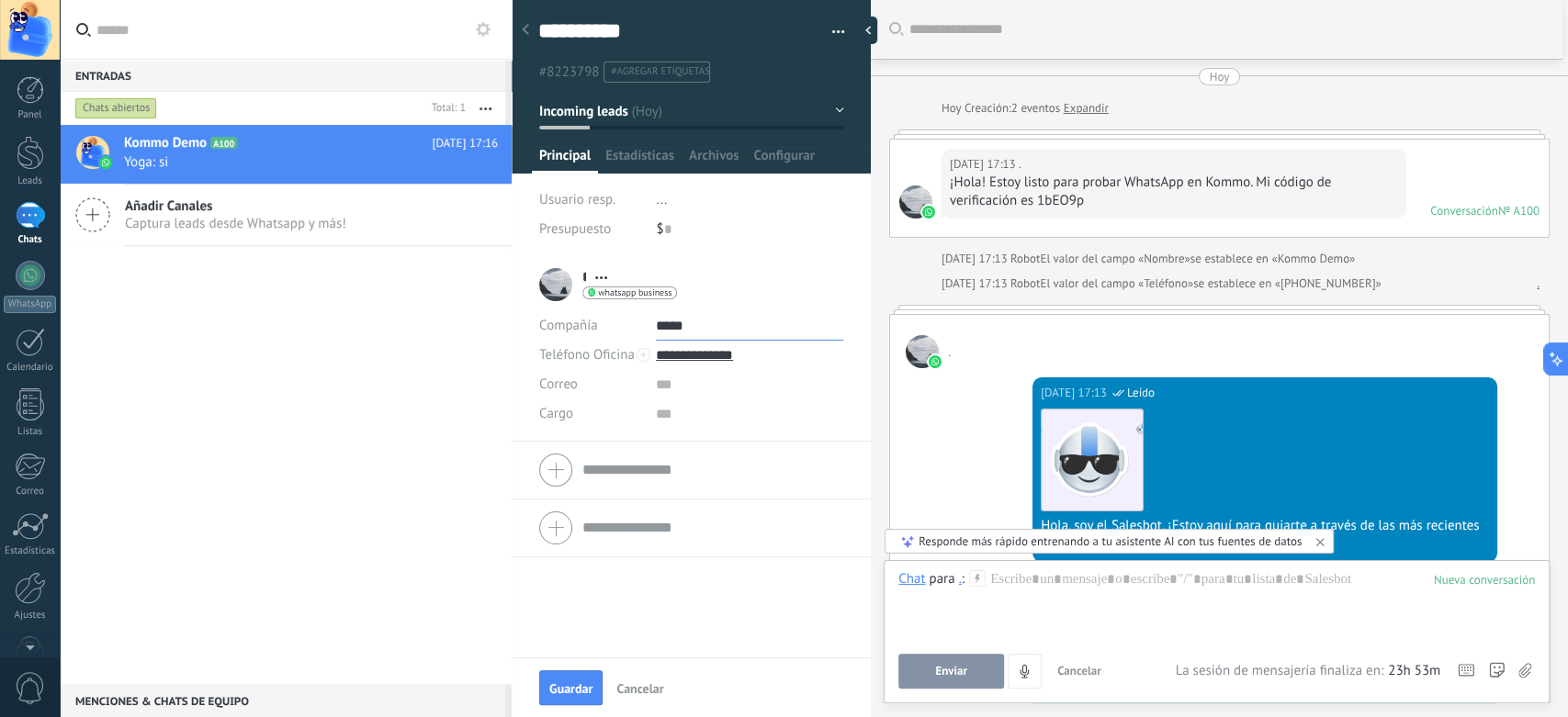
type input "*****"
click at [700, 388] on input "text" at bounding box center [750, 385] width 187 height 30
type input "********"
click at [708, 427] on input "text" at bounding box center [750, 414] width 187 height 30
type input "*****"
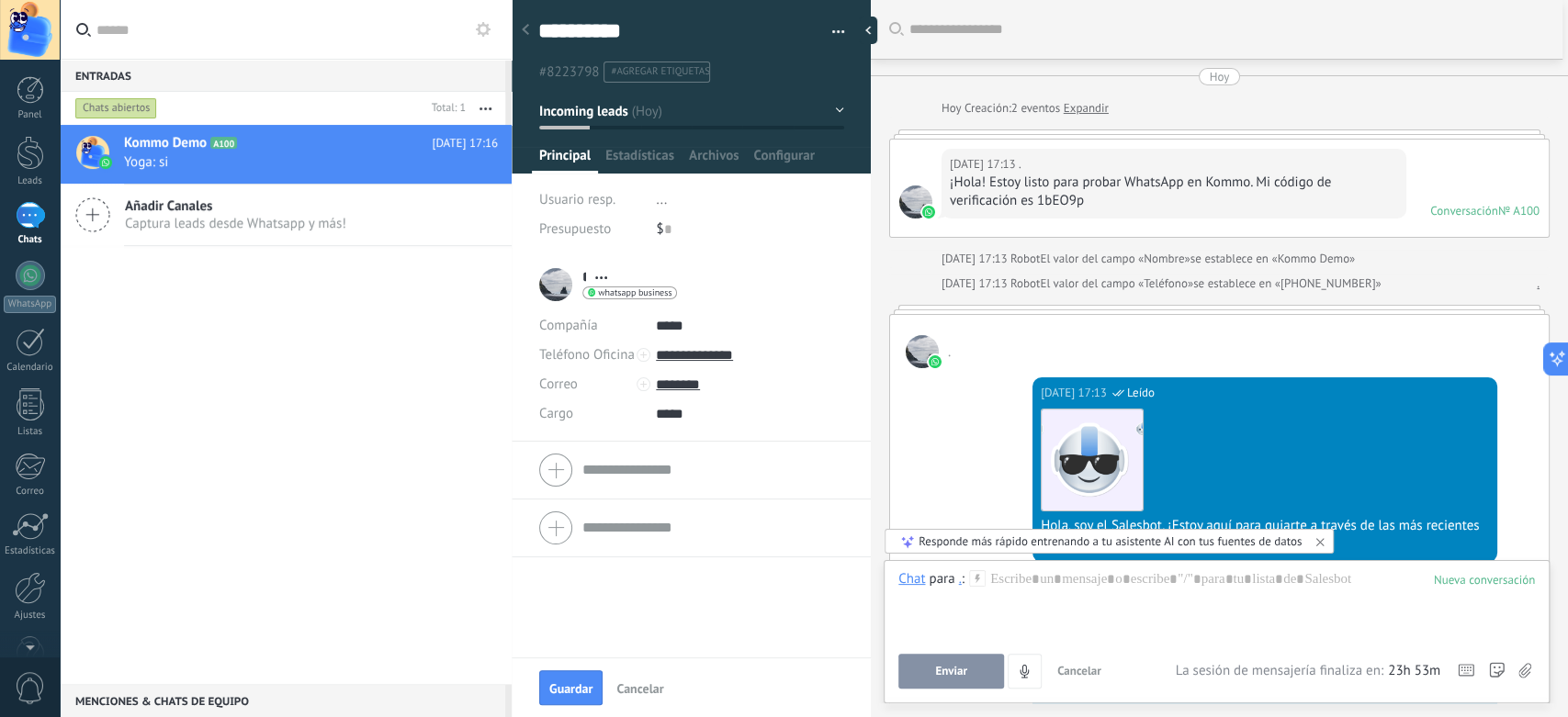
click at [669, 212] on li "..." at bounding box center [750, 200] width 188 height 30
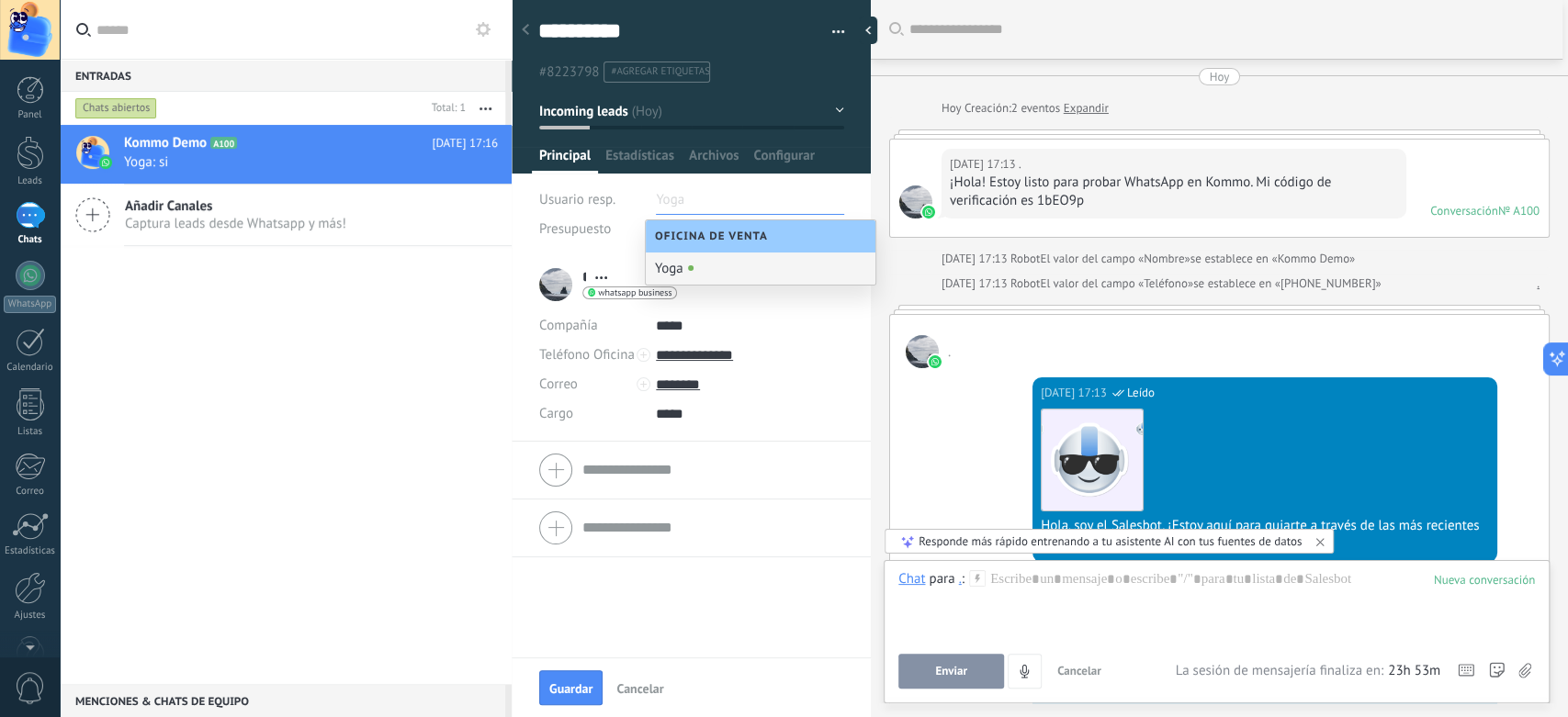
click at [671, 198] on input "text" at bounding box center [702, 200] width 92 height 30
click at [576, 202] on span "Usuario resp." at bounding box center [576, 200] width 76 height 18
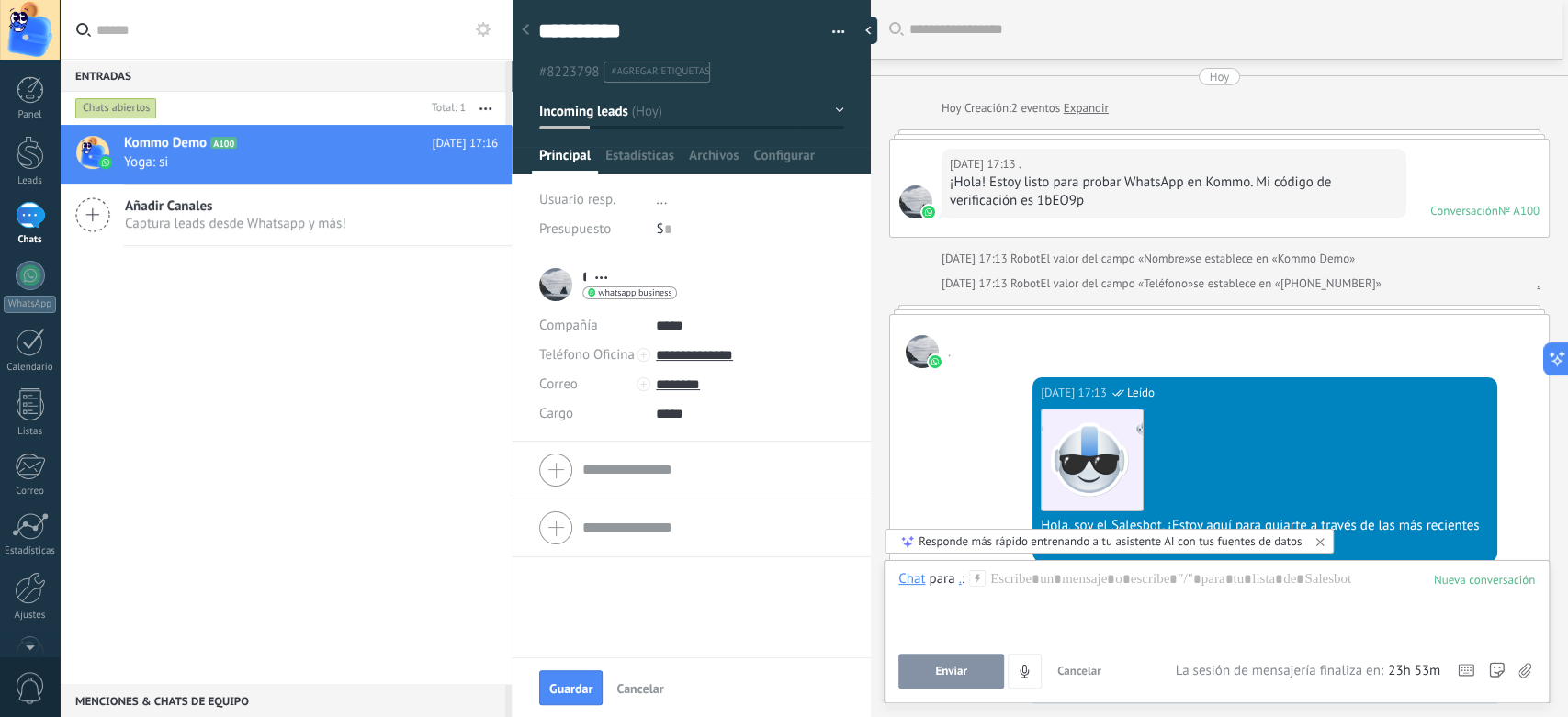
click at [676, 193] on li "..." at bounding box center [750, 200] width 188 height 30
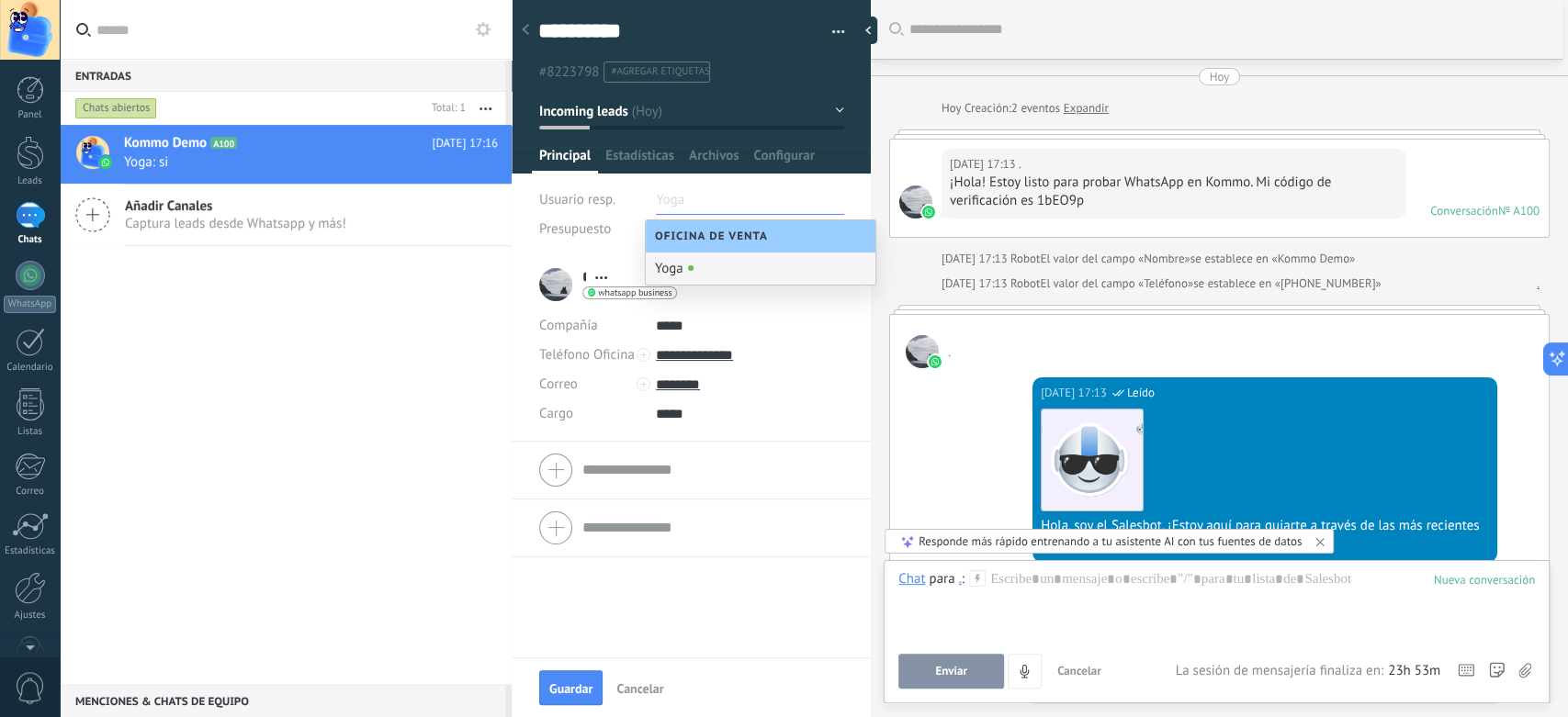
click at [590, 219] on div "Presupuesto" at bounding box center [590, 230] width 103 height 30
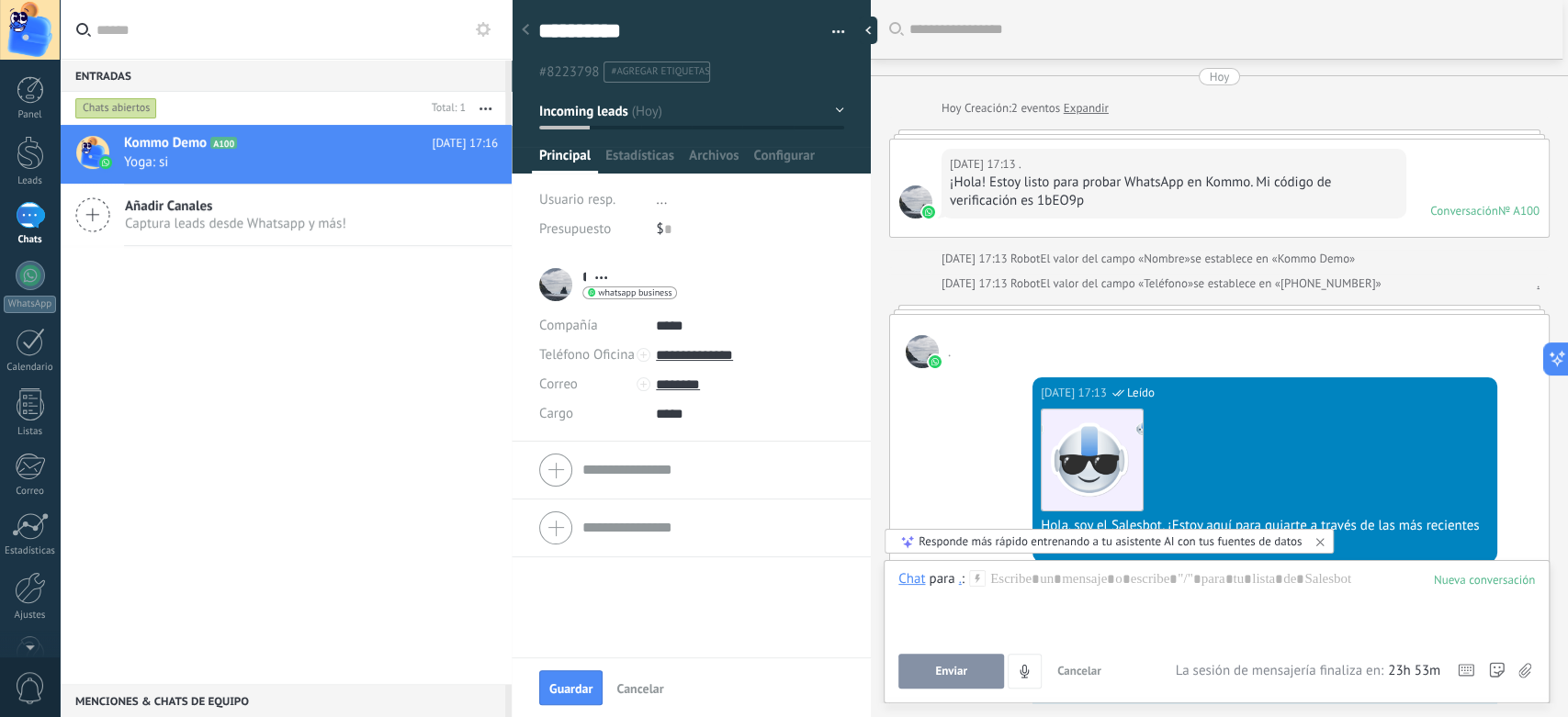
click at [684, 220] on div "$ 0" at bounding box center [750, 230] width 188 height 30
click at [671, 236] on div "$ 0" at bounding box center [750, 230] width 188 height 30
type input "***"
click at [737, 233] on div "$ *** 100" at bounding box center [750, 230] width 188 height 30
click at [646, 148] on span "Estadísticas" at bounding box center [639, 160] width 69 height 27
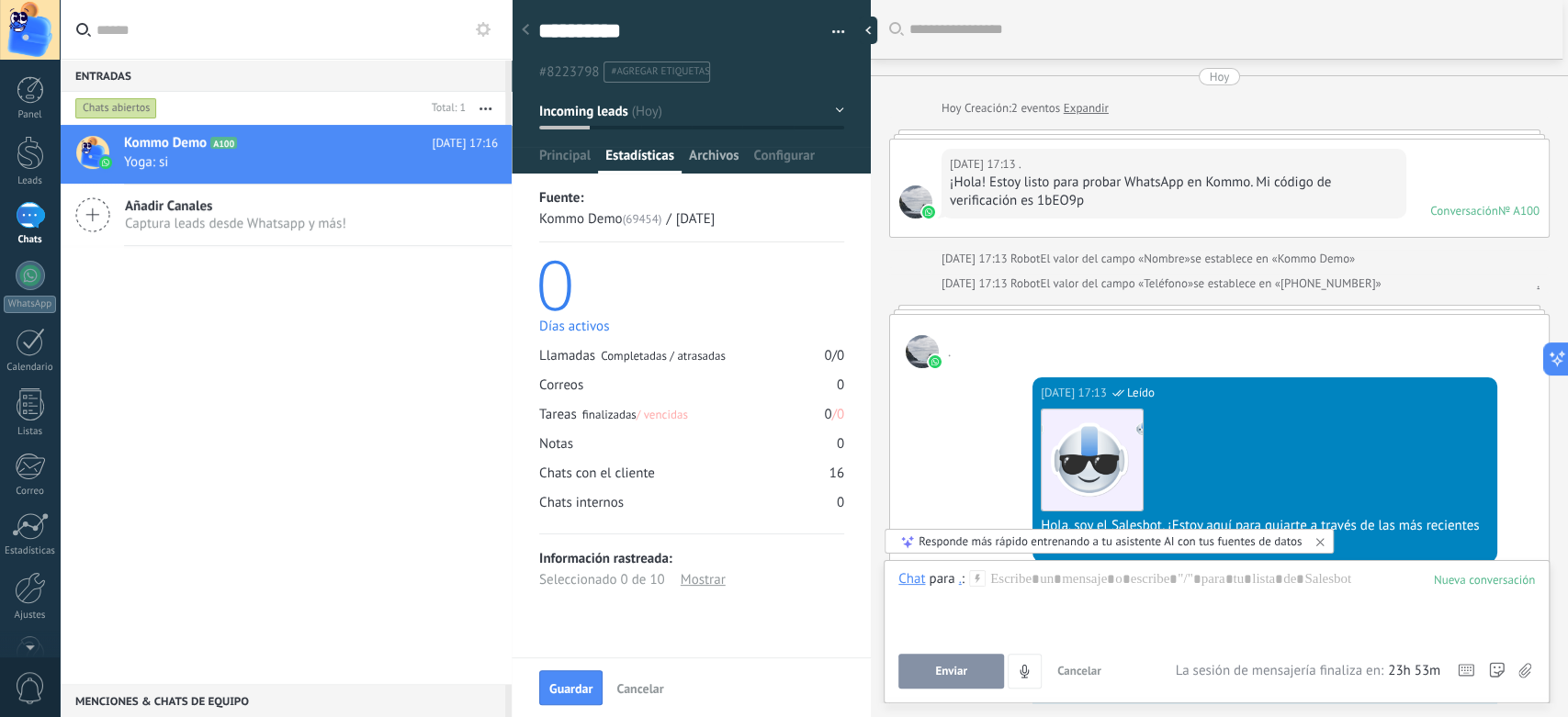
click at [709, 159] on span "Archivos" at bounding box center [713, 160] width 49 height 27
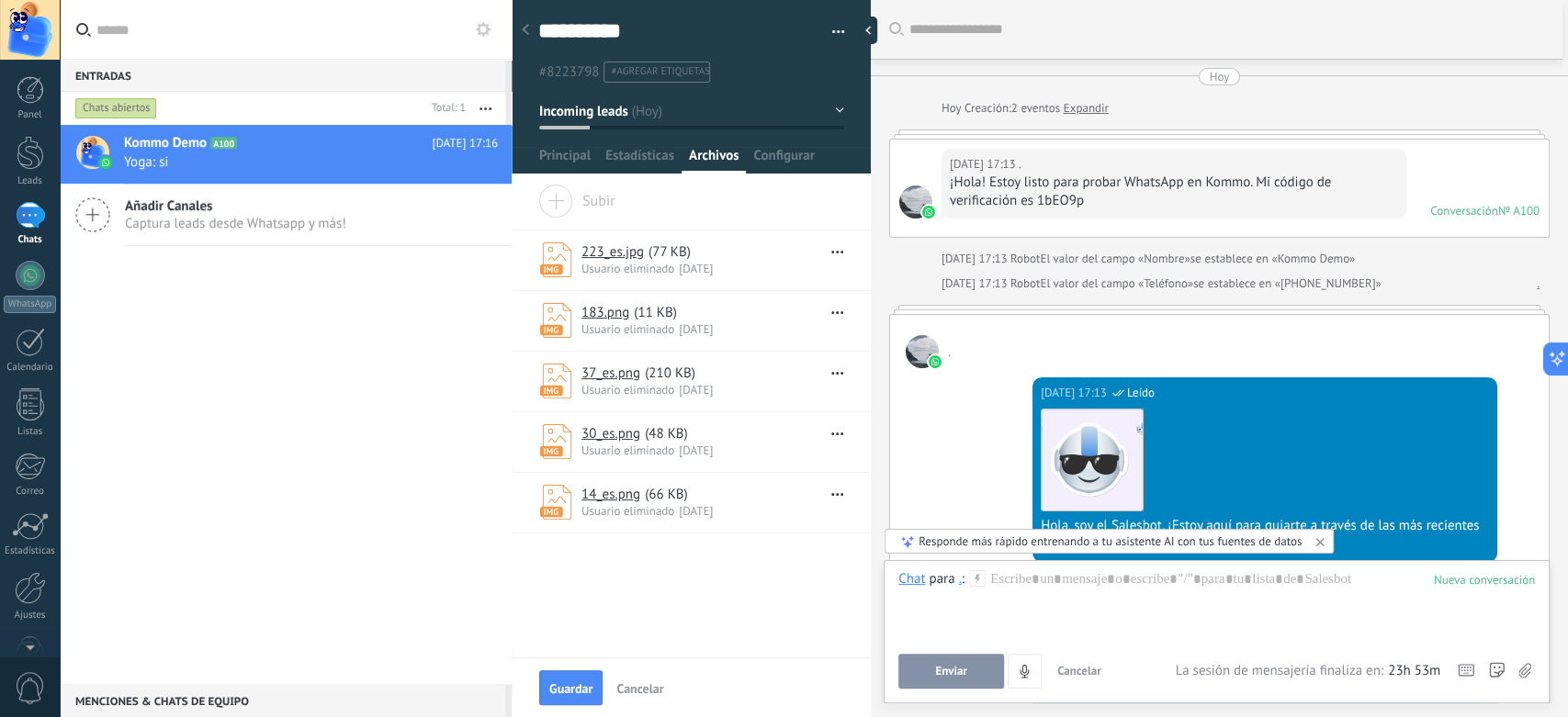
click at [608, 256] on link "223_es.jpg" at bounding box center [612, 252] width 62 height 18
click at [785, 150] on span "Configurar" at bounding box center [783, 160] width 60 height 27
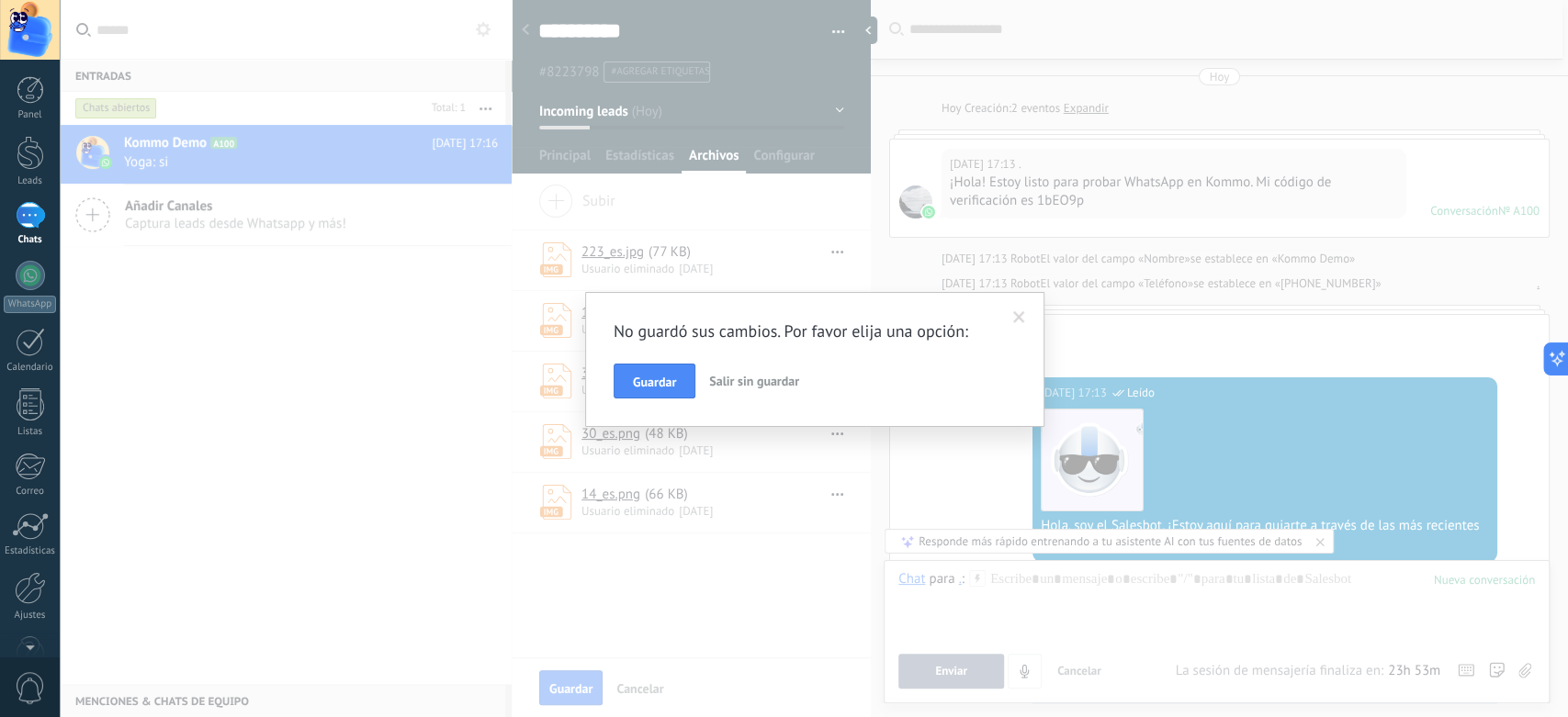
click at [727, 382] on span "Salir sin guardar" at bounding box center [754, 381] width 90 height 17
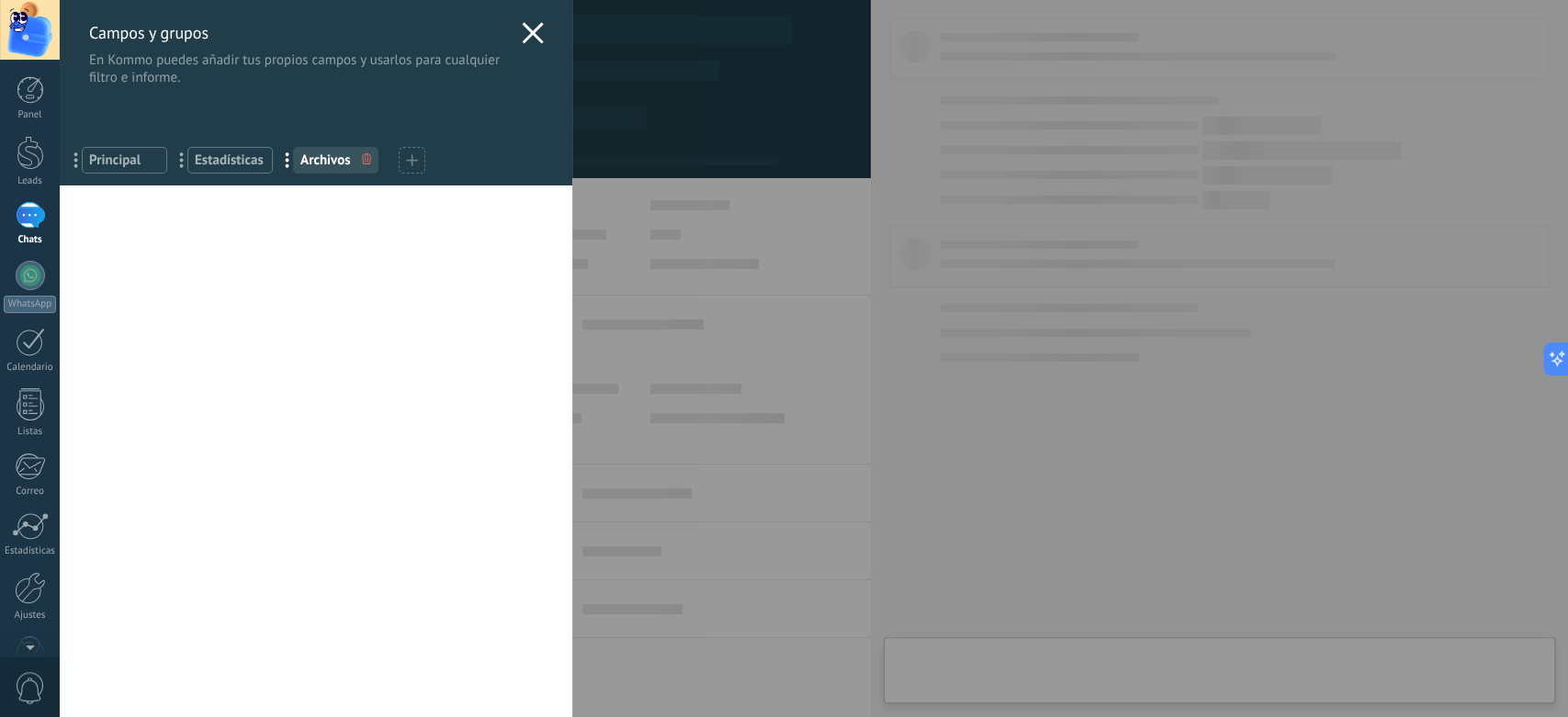
type textarea "**********"
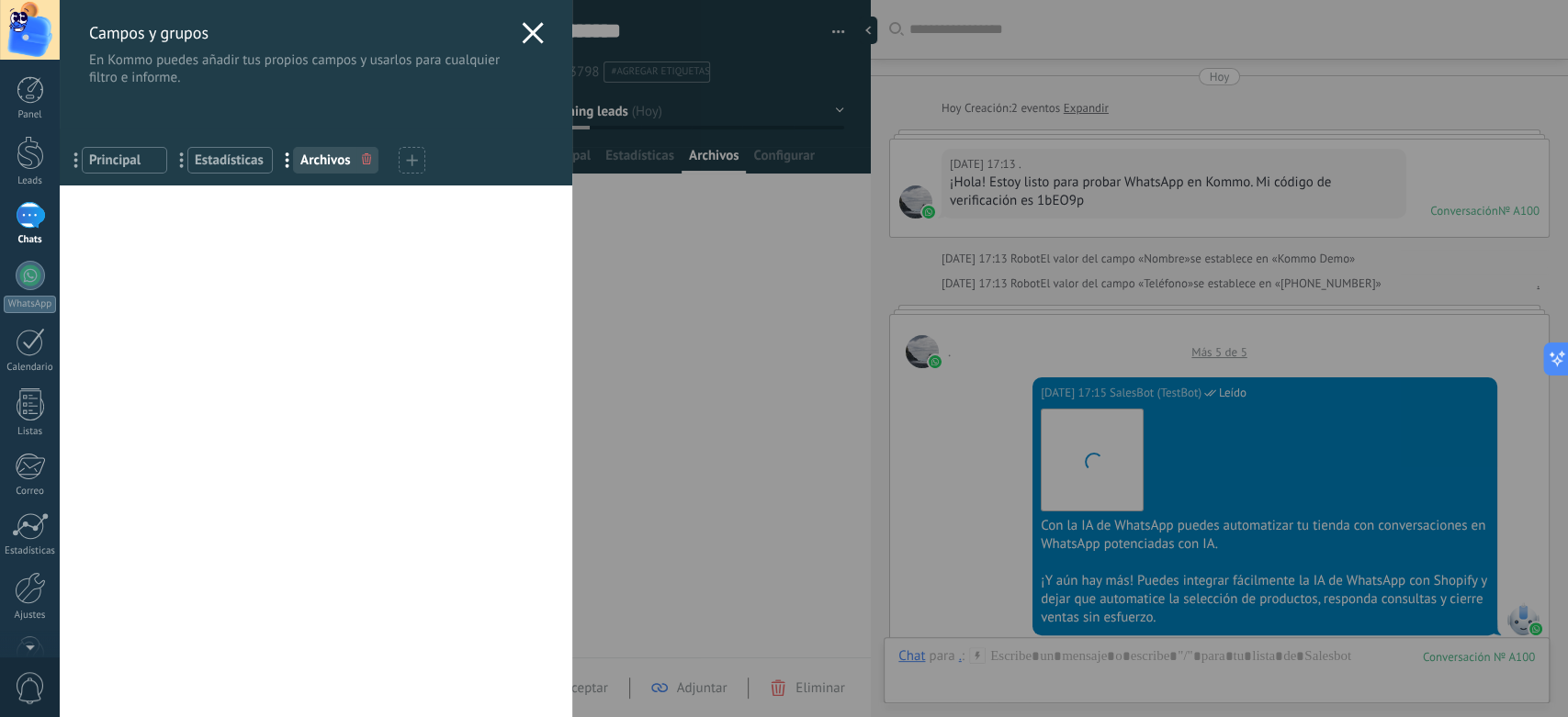
scroll to position [1773, 0]
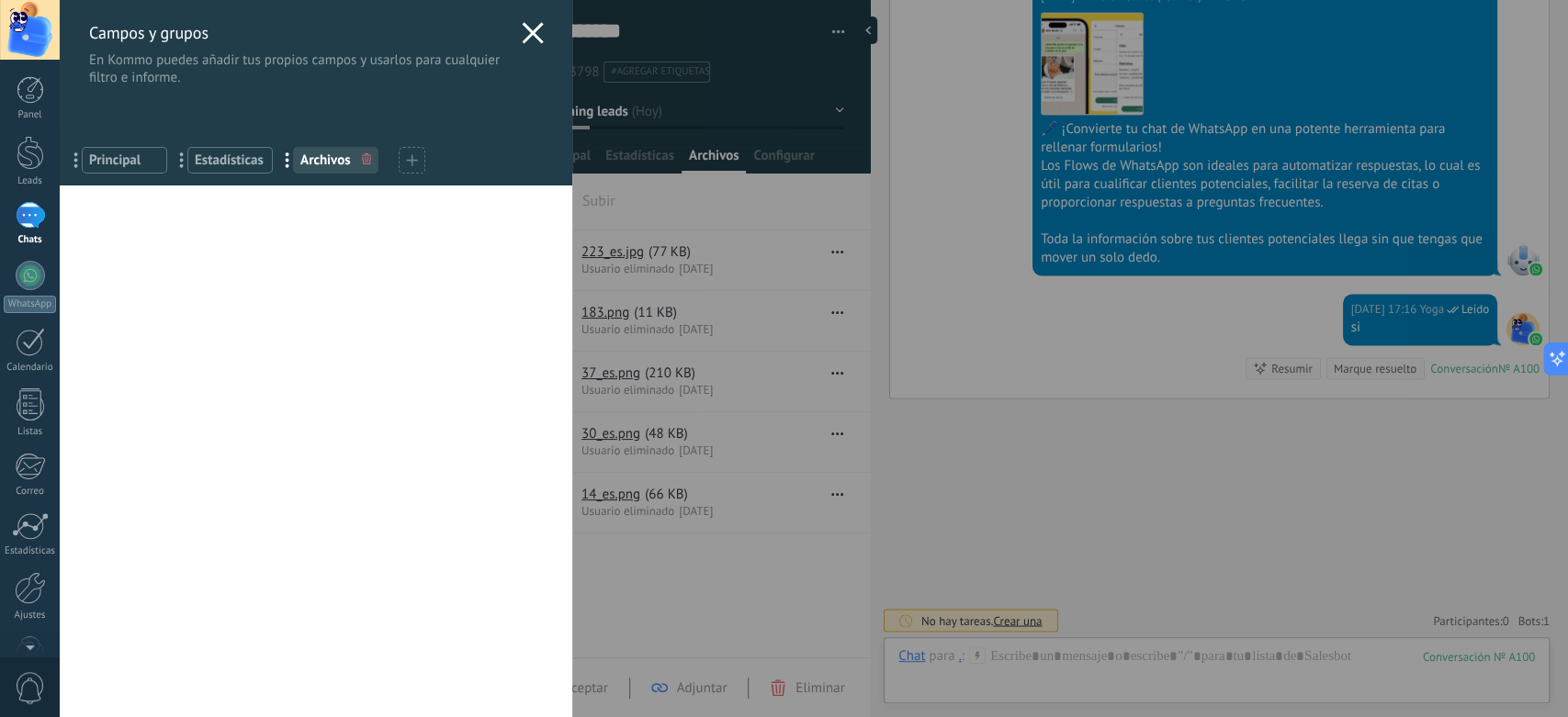
click at [534, 28] on use at bounding box center [533, 32] width 21 height 21
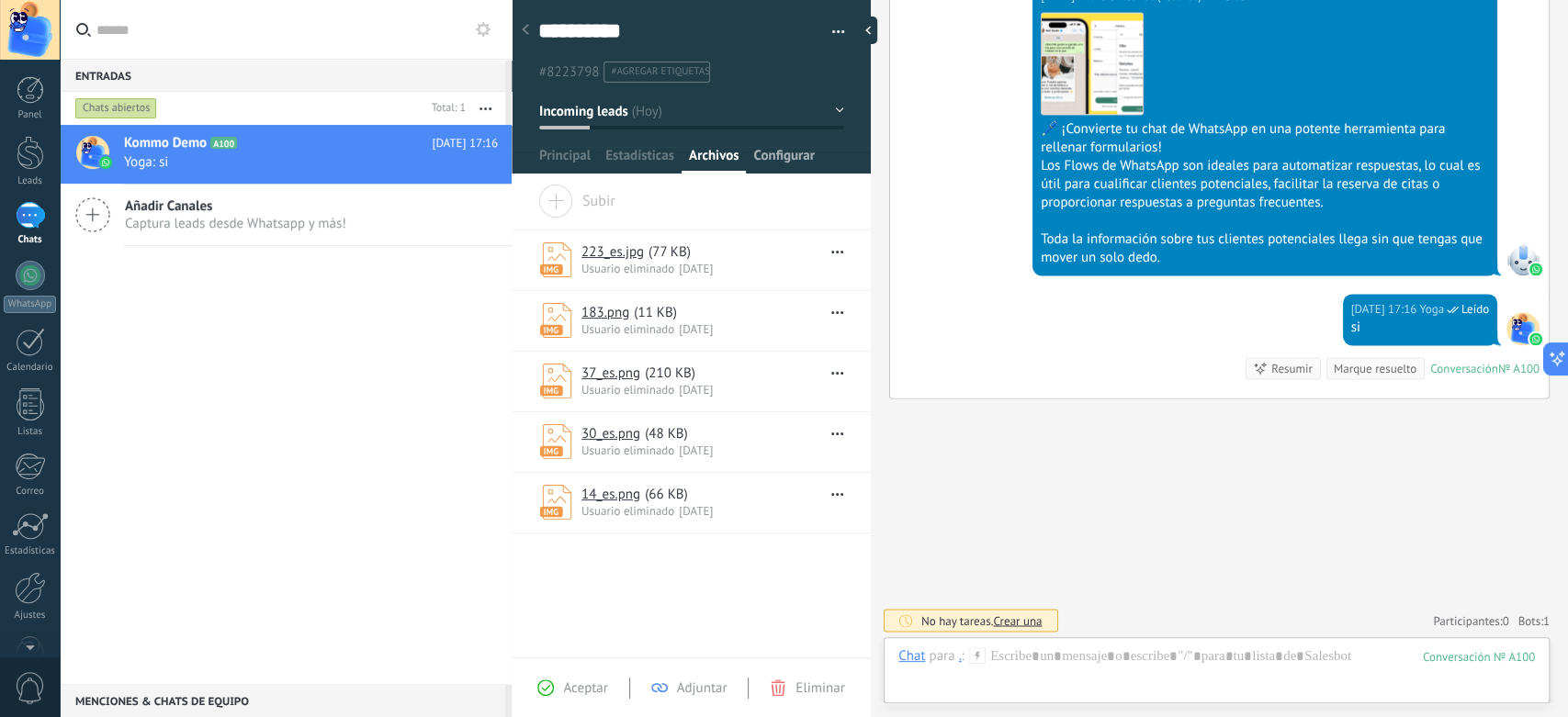
click at [780, 167] on span "Configurar" at bounding box center [783, 160] width 60 height 27
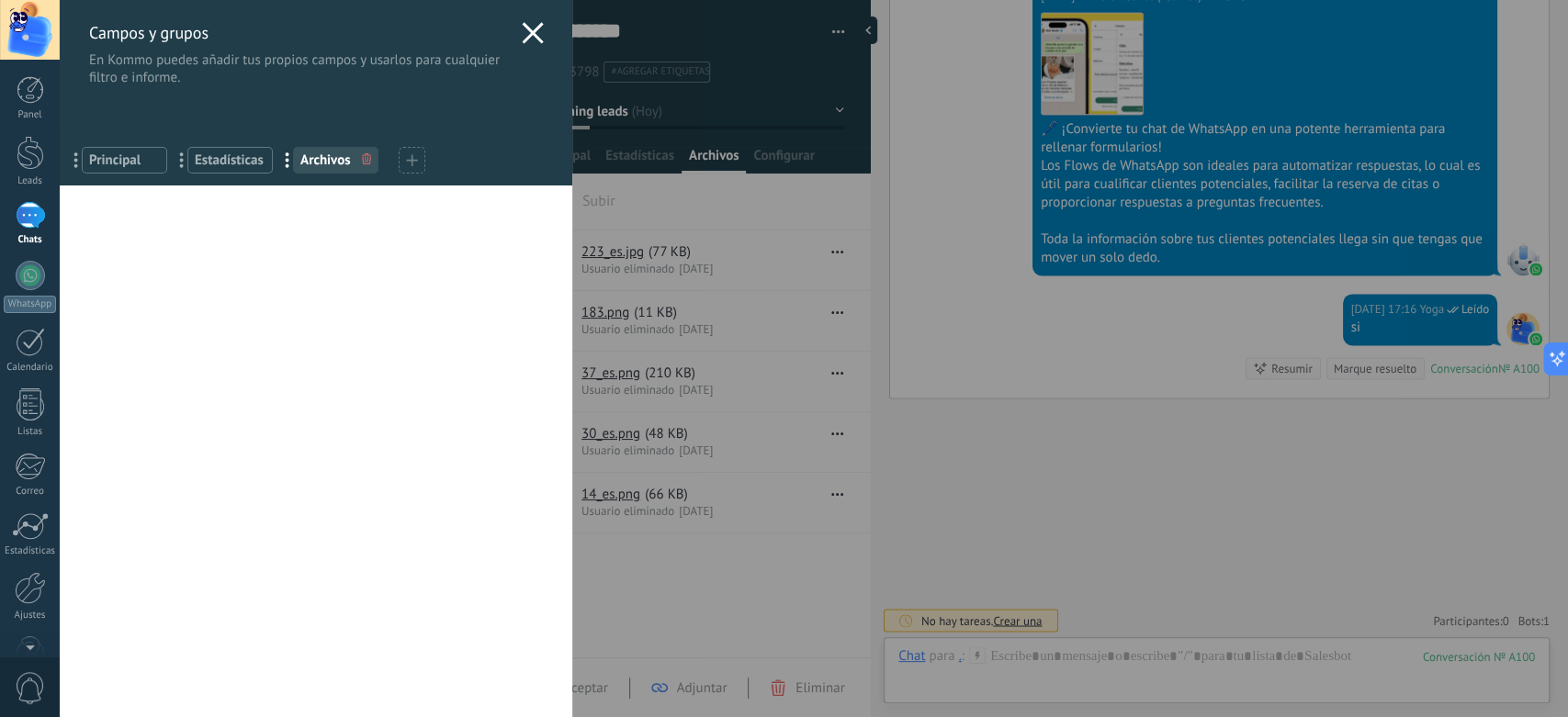
click at [522, 39] on icon at bounding box center [533, 33] width 22 height 22
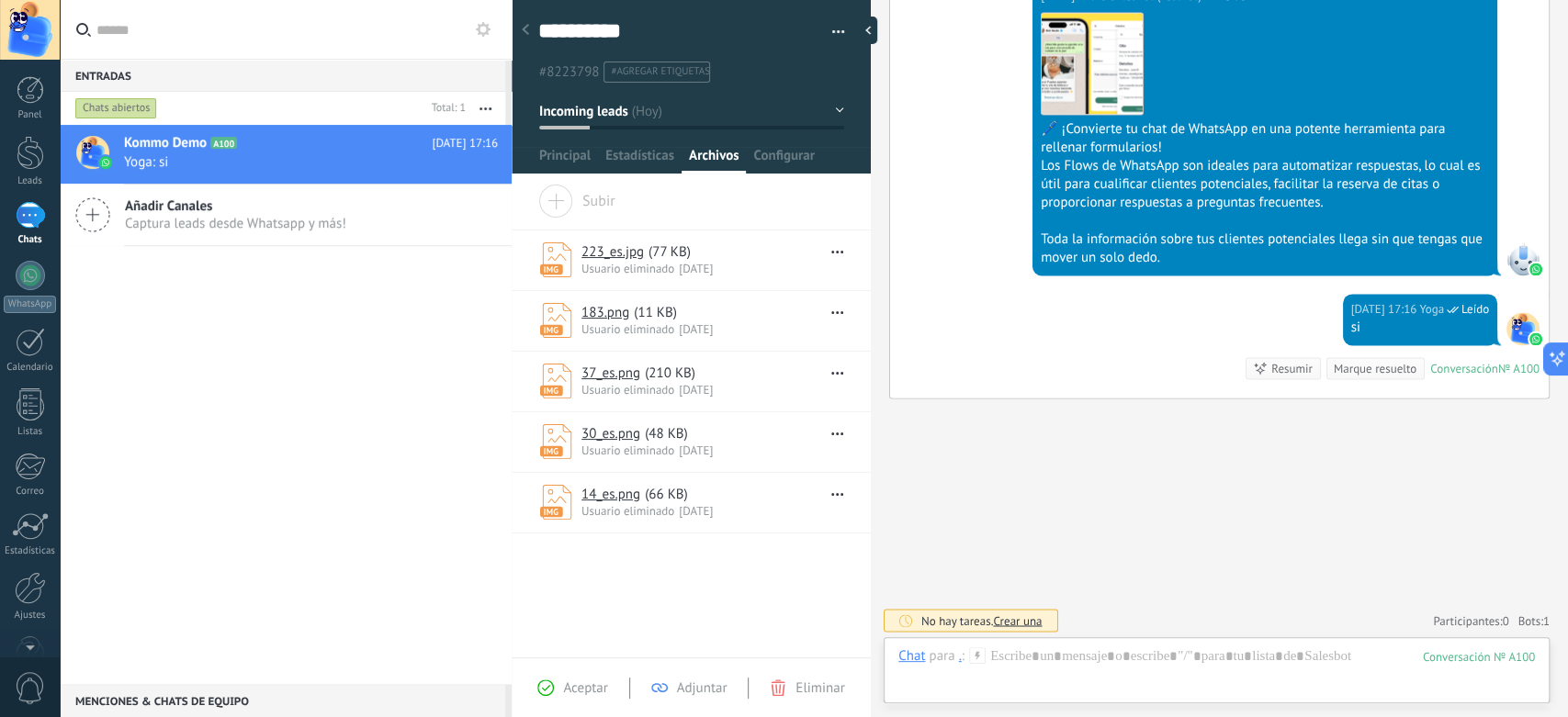
click at [522, 34] on icon at bounding box center [525, 29] width 7 height 11
